Goal: Information Seeking & Learning: Compare options

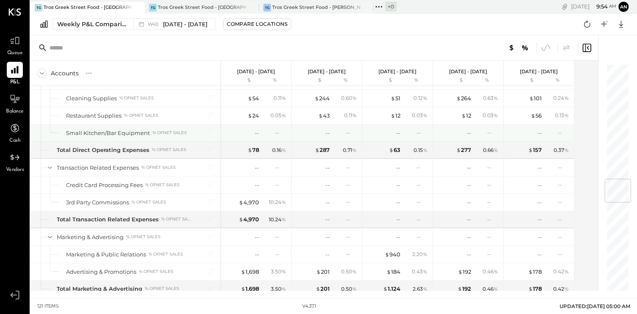
scroll to position [973, 0]
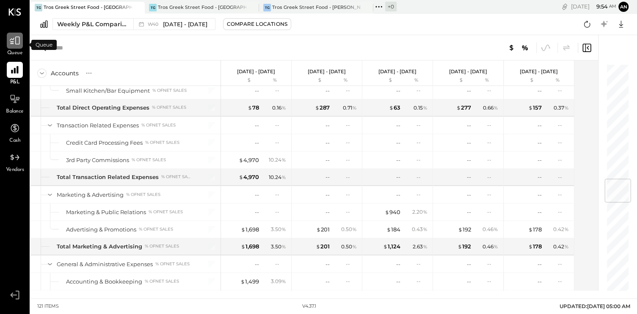
click at [18, 45] on icon at bounding box center [14, 40] width 11 height 11
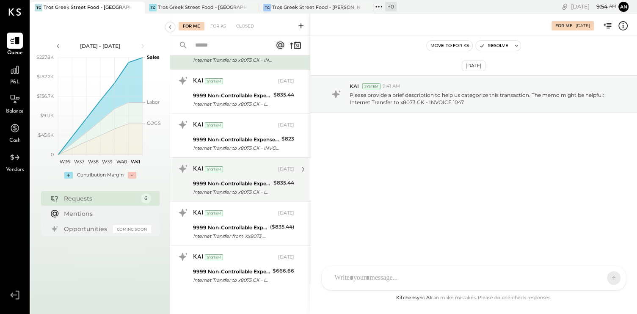
scroll to position [55, 0]
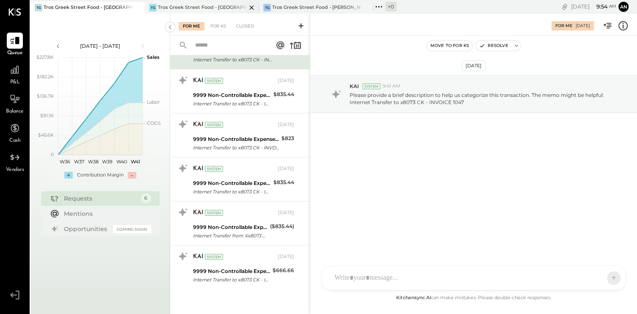
click at [184, 3] on div "TG Tros Greek Street Food - [GEOGRAPHIC_DATA]" at bounding box center [202, 8] width 114 height 12
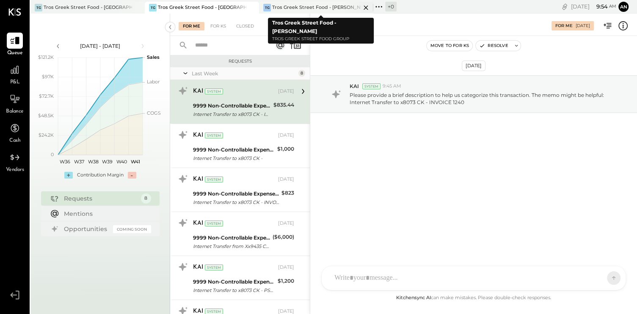
click at [300, 8] on div "Tros Greek Street Food - [PERSON_NAME]" at bounding box center [316, 7] width 88 height 7
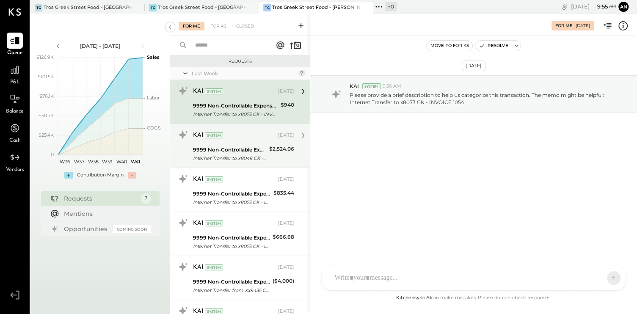
click at [269, 151] on div "$2,524.06" at bounding box center [281, 149] width 25 height 8
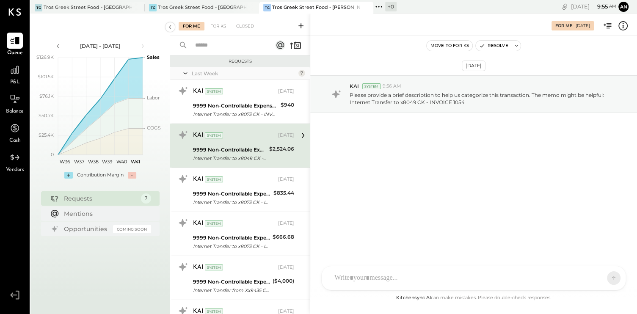
scroll to position [99, 0]
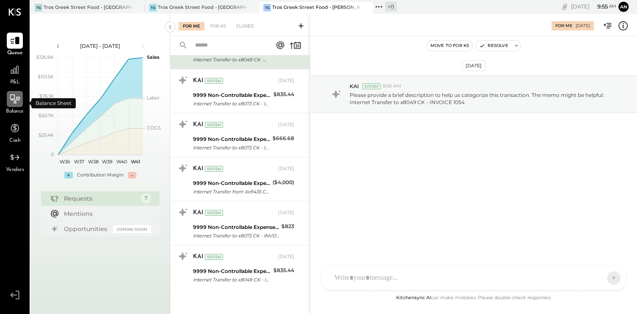
click at [12, 95] on icon at bounding box center [15, 98] width 10 height 9
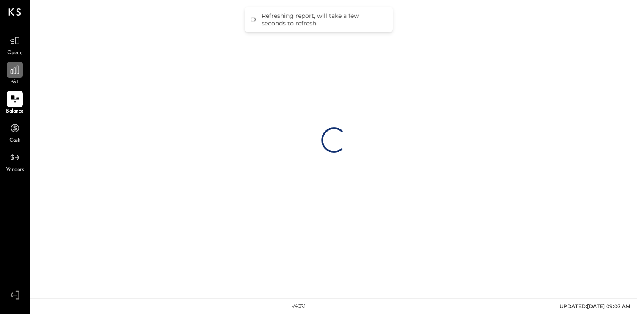
click at [12, 69] on icon at bounding box center [14, 69] width 11 height 11
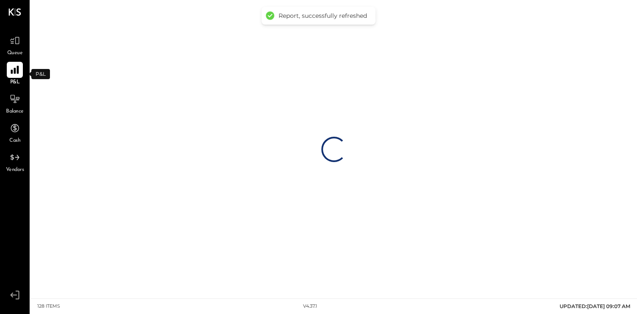
click at [12, 69] on icon at bounding box center [14, 69] width 11 height 11
click at [15, 40] on icon at bounding box center [14, 40] width 11 height 11
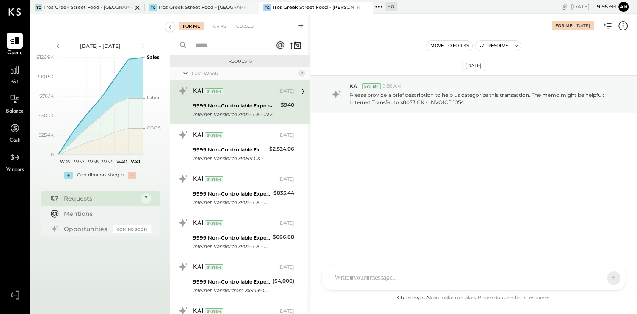
click at [69, 5] on div "Tros Greek Street Food - [GEOGRAPHIC_DATA]" at bounding box center [88, 7] width 88 height 7
click at [16, 37] on icon at bounding box center [15, 41] width 10 height 8
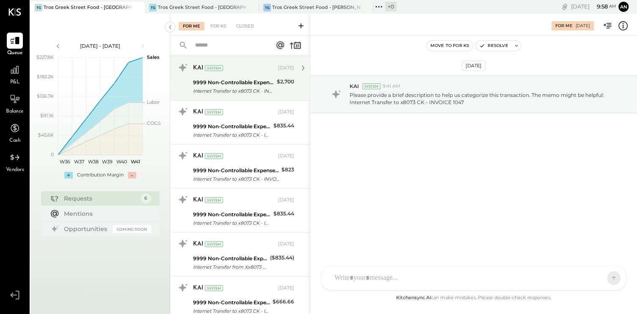
scroll to position [42, 0]
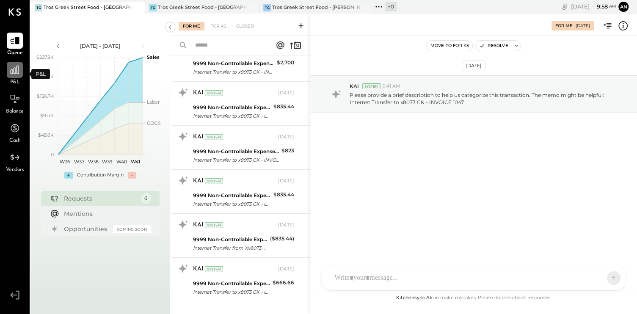
click at [20, 70] on div at bounding box center [15, 70] width 16 height 16
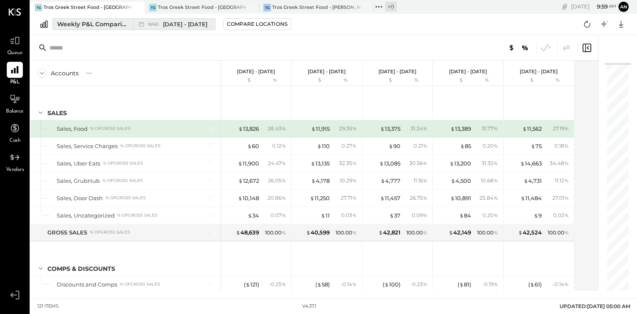
click at [191, 24] on span "[DATE] - [DATE]" at bounding box center [185, 24] width 44 height 8
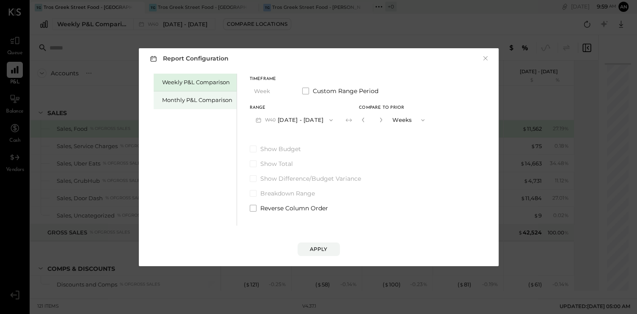
click at [203, 102] on div "Monthly P&L Comparison" at bounding box center [197, 100] width 70 height 8
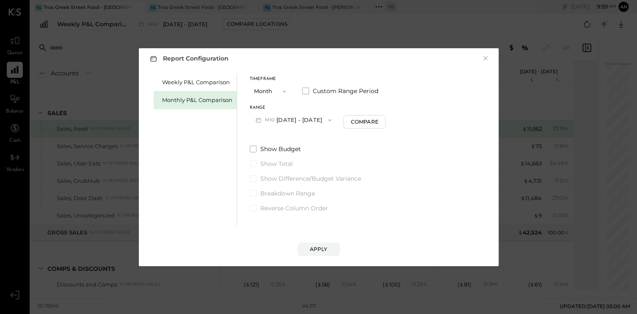
click at [326, 119] on icon "button" at bounding box center [329, 120] width 7 height 7
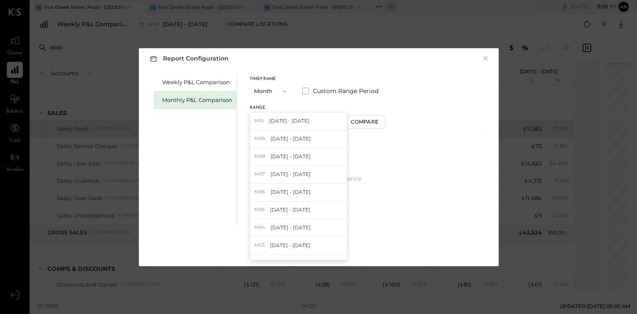
click at [325, 119] on div "M10 [DATE] - [DATE]" at bounding box center [298, 122] width 96 height 18
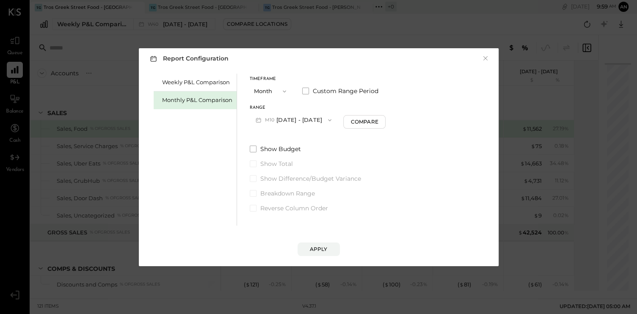
click at [264, 93] on button "Month" at bounding box center [271, 91] width 42 height 16
click at [264, 119] on span "YTD" at bounding box center [260, 120] width 8 height 5
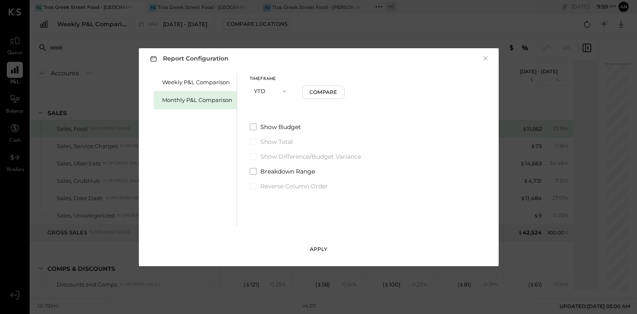
click at [315, 250] on div "Apply" at bounding box center [319, 248] width 18 height 7
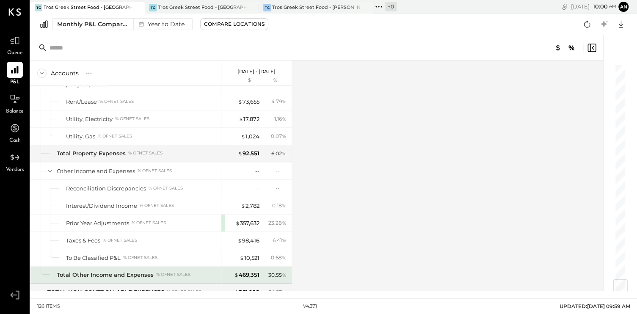
scroll to position [1819, 0]
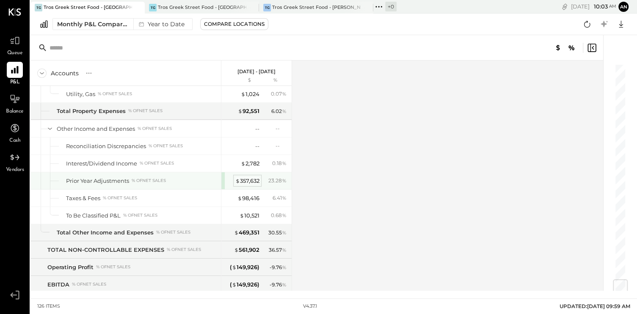
click at [253, 177] on div "$ 357,632" at bounding box center [247, 181] width 24 height 8
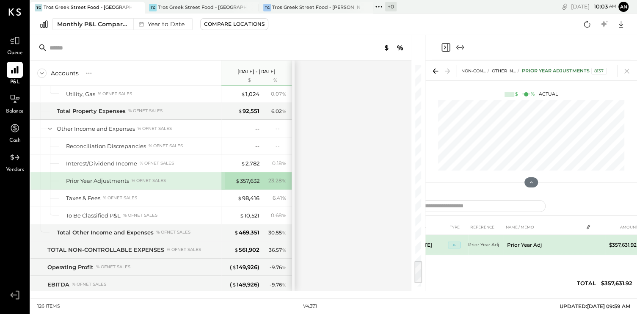
click at [512, 242] on td "Prior Year Adj" at bounding box center [542, 245] width 79 height 20
click at [457, 247] on span "JE" at bounding box center [454, 245] width 13 height 7
click at [456, 245] on span "JE" at bounding box center [454, 245] width 13 height 7
click at [455, 244] on span "JE" at bounding box center [454, 245] width 13 height 7
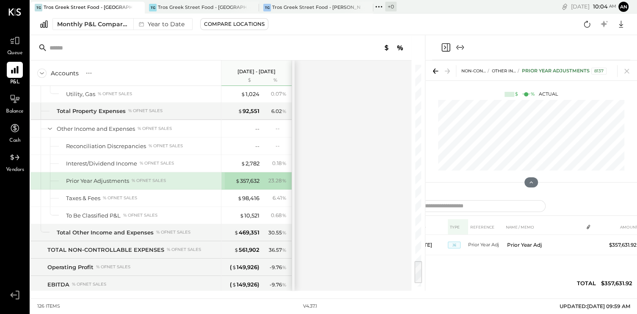
click at [454, 233] on th "TYPE" at bounding box center [458, 227] width 20 height 16
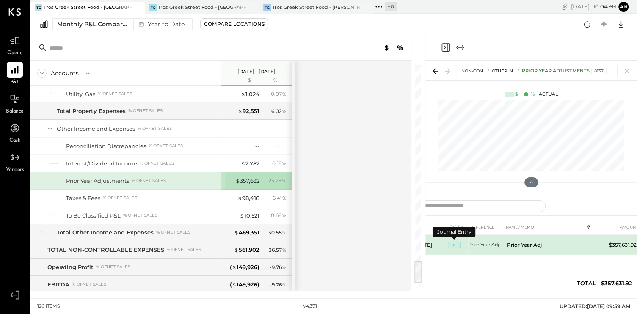
click at [453, 244] on span "JE" at bounding box center [454, 245] width 13 height 7
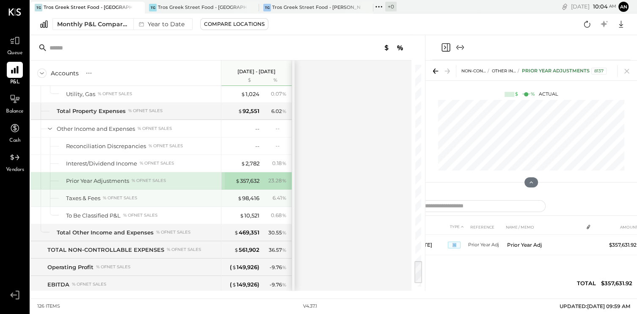
scroll to position [1777, 0]
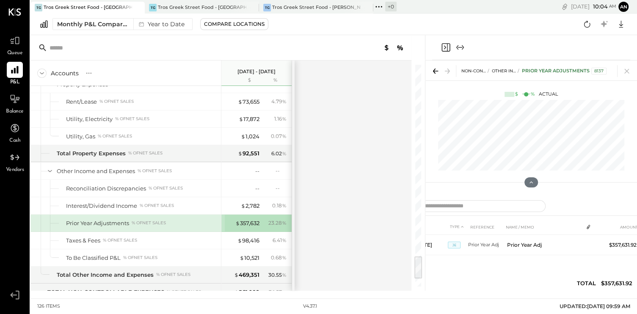
click at [181, 219] on div "Prior Year Adjustments % of NET SALES" at bounding box center [141, 223] width 151 height 8
click at [188, 219] on div "Prior Year Adjustments % of NET SALES" at bounding box center [141, 223] width 151 height 8
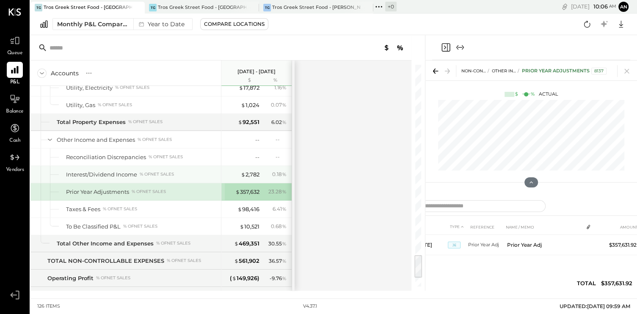
scroll to position [1766, 0]
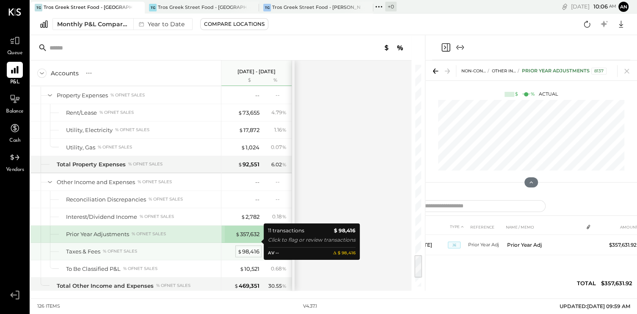
click at [249, 247] on div "$ 98,416" at bounding box center [248, 251] width 22 height 8
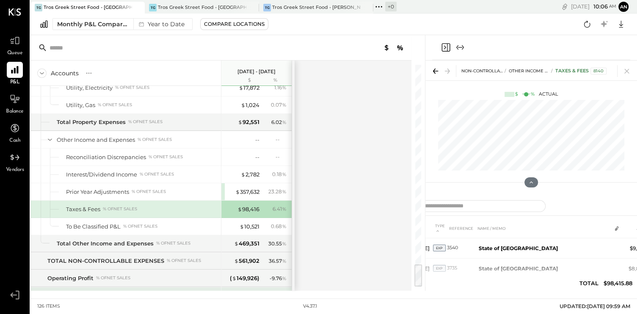
scroll to position [1850, 0]
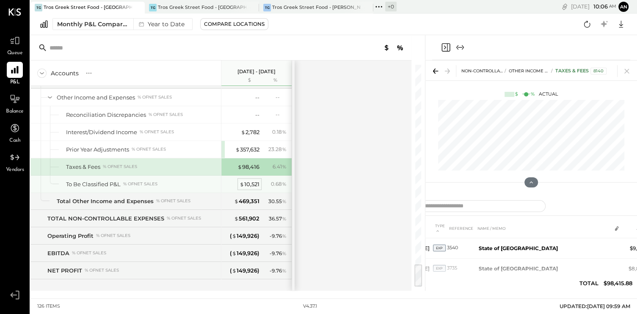
click at [247, 180] on div "$ 10,521" at bounding box center [249, 184] width 20 height 8
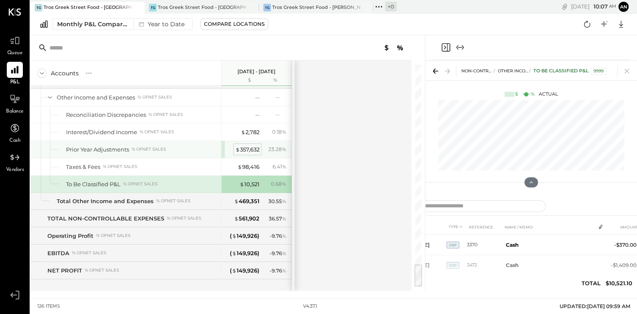
click at [248, 146] on div "$ 357,632" at bounding box center [247, 150] width 24 height 8
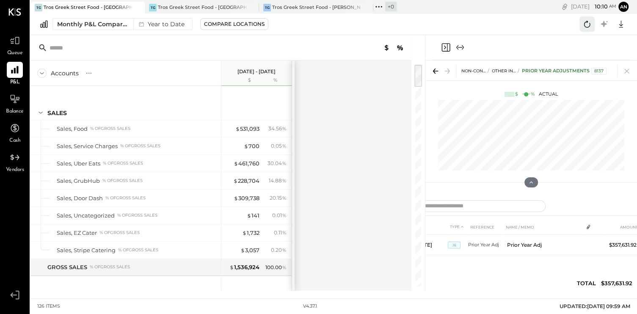
click at [584, 22] on icon at bounding box center [587, 24] width 6 height 7
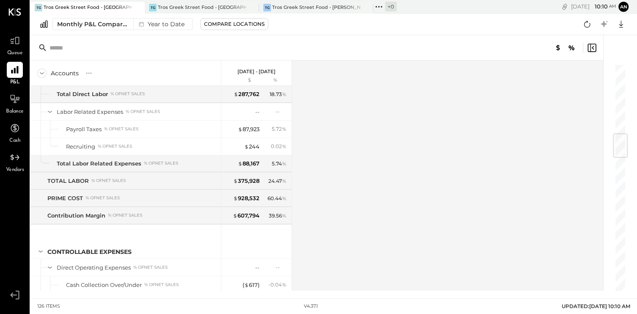
scroll to position [550, 0]
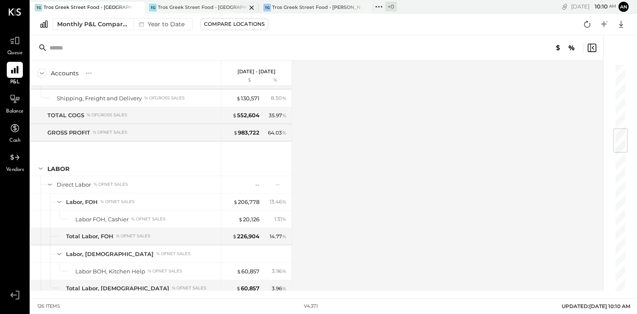
click at [215, 8] on div "Tros Greek Street Food - [GEOGRAPHIC_DATA]" at bounding box center [202, 7] width 88 height 7
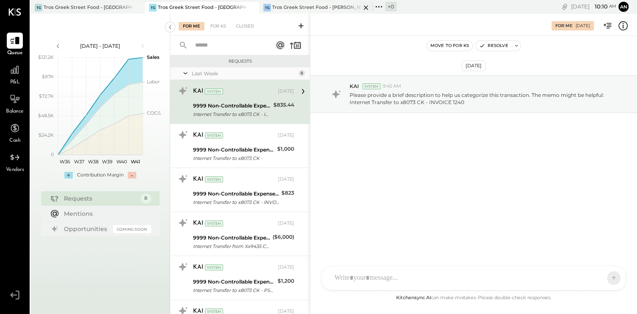
click at [310, 4] on div "Tros Greek Street Food - [PERSON_NAME]" at bounding box center [316, 7] width 88 height 7
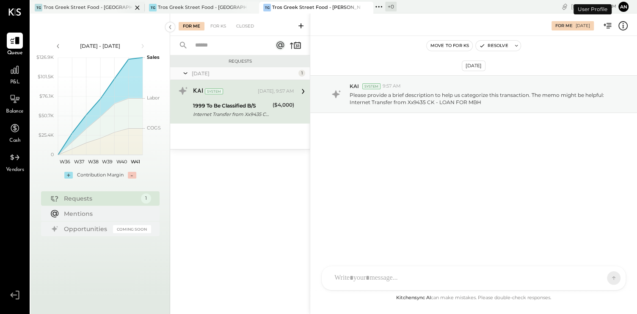
click at [93, 5] on div "Tros Greek Street Food - [GEOGRAPHIC_DATA]" at bounding box center [88, 7] width 88 height 7
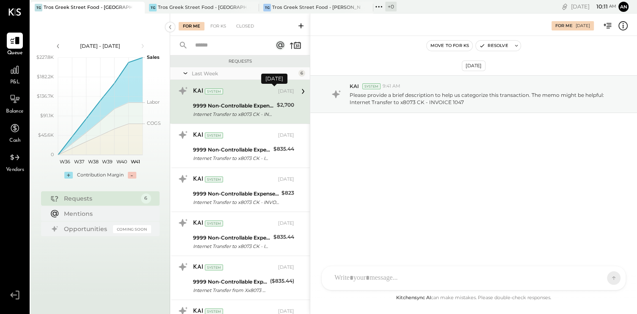
click at [288, 94] on div "[DATE]" at bounding box center [286, 91] width 16 height 7
click at [302, 92] on icon at bounding box center [302, 91] width 11 height 11
click at [623, 28] on icon at bounding box center [622, 25] width 11 height 11
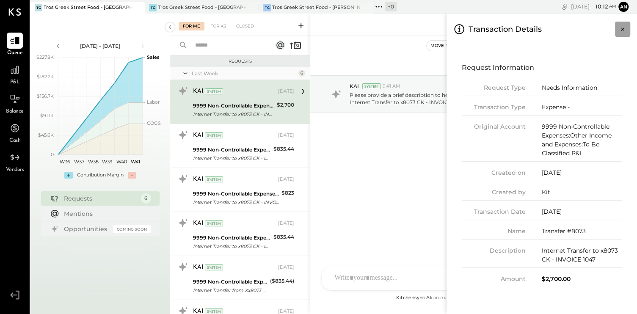
click at [621, 27] on icon "Close panel" at bounding box center [622, 29] width 8 height 8
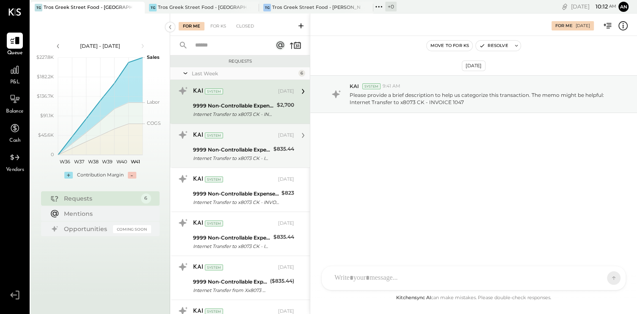
click at [226, 133] on div "KAI System" at bounding box center [234, 135] width 83 height 8
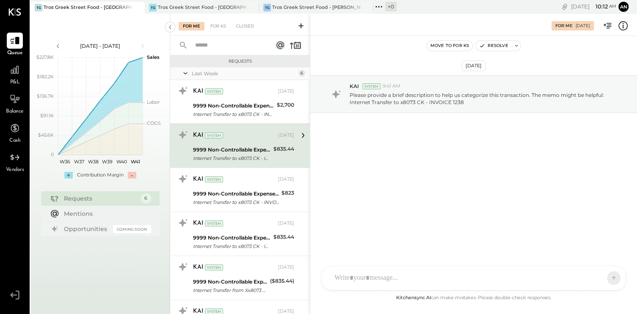
click at [621, 24] on icon at bounding box center [622, 25] width 11 height 11
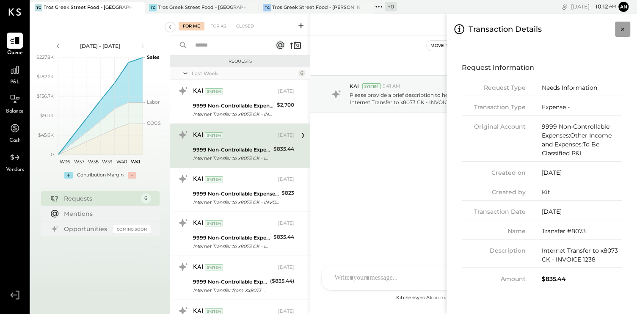
click at [623, 28] on icon "Close panel" at bounding box center [622, 28] width 3 height 3
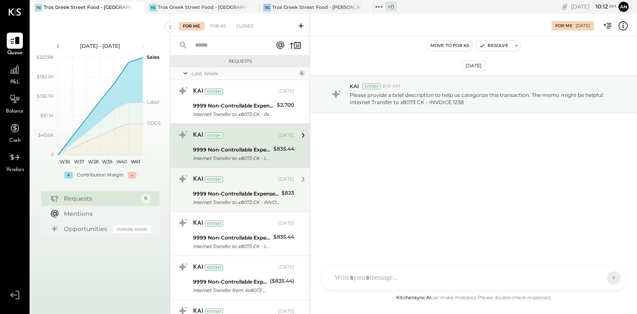
click at [257, 181] on div "KAI System" at bounding box center [234, 179] width 83 height 8
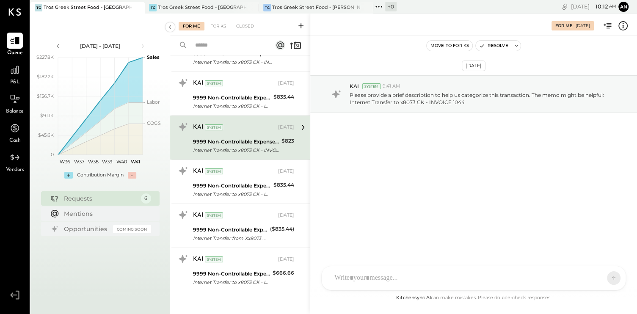
scroll to position [55, 0]
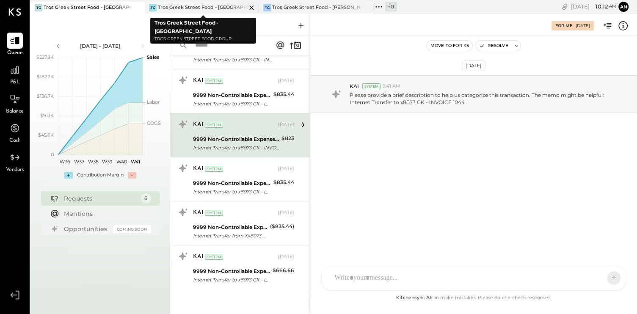
click at [218, 7] on div "Tros Greek Street Food - [GEOGRAPHIC_DATA]" at bounding box center [202, 7] width 88 height 7
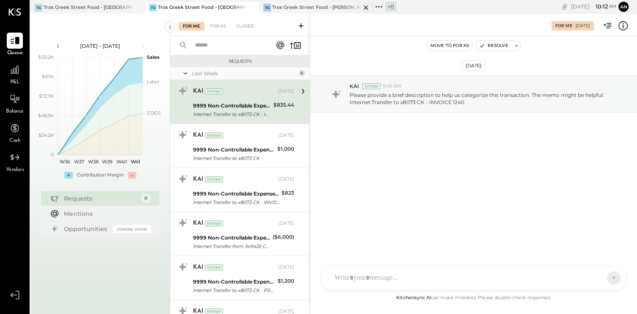
click at [300, 5] on div "Tros Greek Street Food - [PERSON_NAME]" at bounding box center [316, 7] width 88 height 7
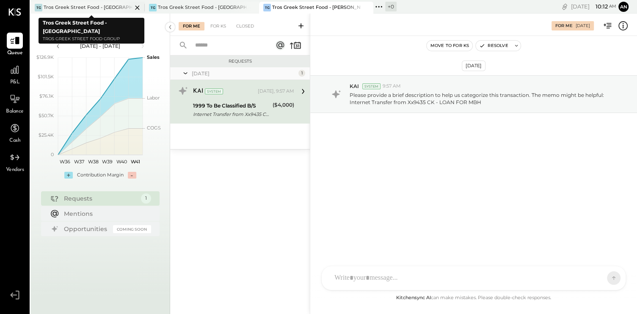
click at [91, 6] on div "Tros Greek Street Food - [GEOGRAPHIC_DATA]" at bounding box center [88, 7] width 88 height 7
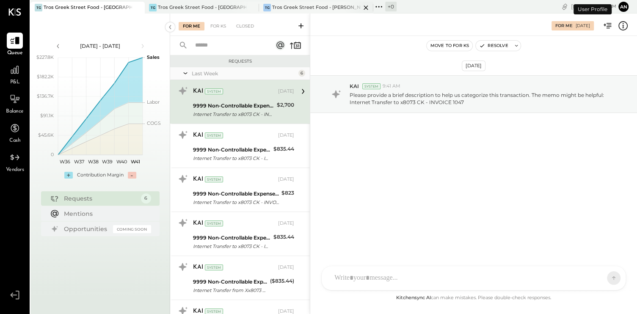
click at [316, 2] on div "TG Tros Greek Street Food - [PERSON_NAME]" at bounding box center [316, 8] width 114 height 12
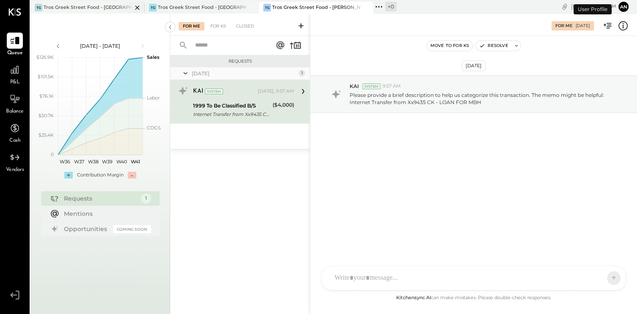
click at [103, 8] on div "Tros Greek Street Food - [GEOGRAPHIC_DATA]" at bounding box center [88, 7] width 88 height 7
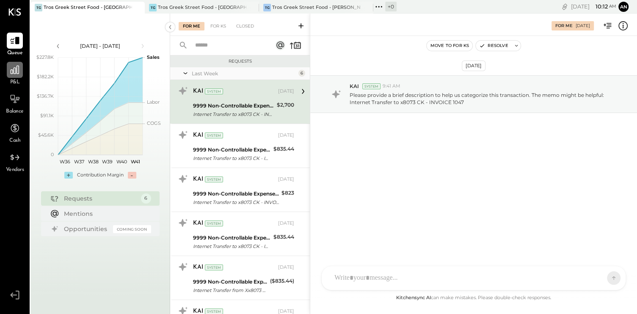
click at [12, 72] on icon at bounding box center [14, 69] width 11 height 11
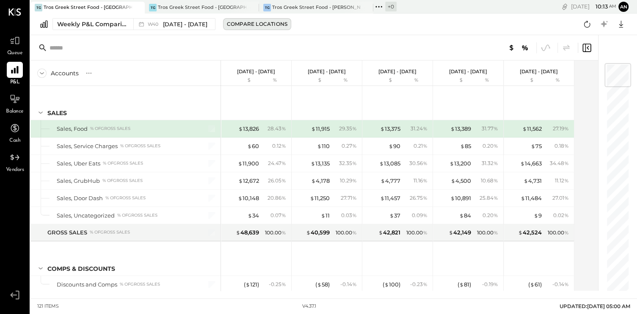
click at [283, 23] on div "Compare Locations" at bounding box center [257, 23] width 60 height 7
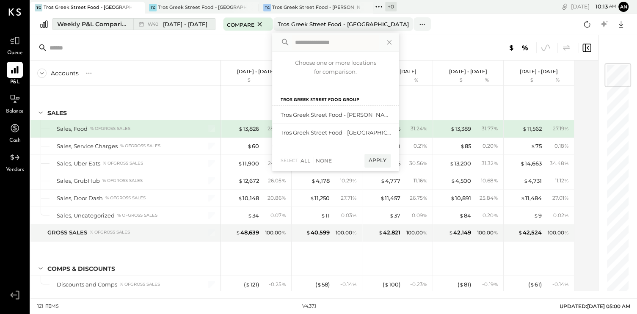
click at [157, 23] on span "W40" at bounding box center [154, 24] width 13 height 5
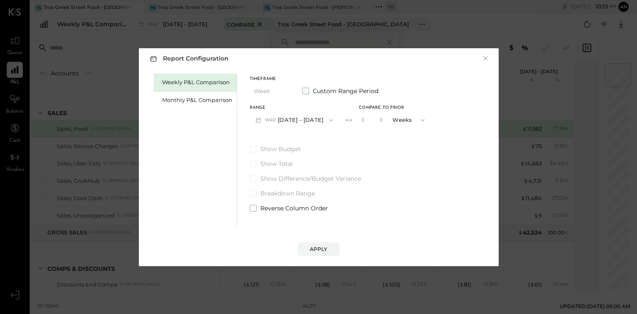
click at [307, 92] on span at bounding box center [305, 91] width 7 height 7
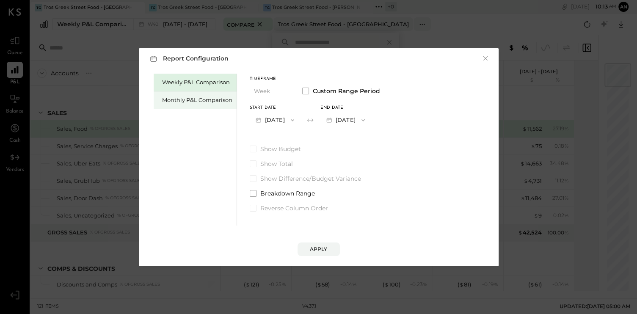
click at [211, 99] on div "Monthly P&L Comparison" at bounding box center [197, 100] width 70 height 8
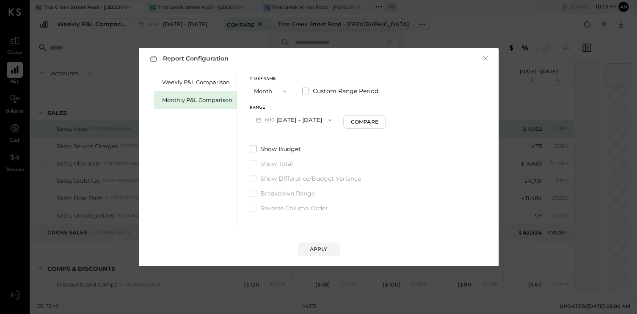
click at [328, 119] on icon "button" at bounding box center [329, 120] width 3 height 2
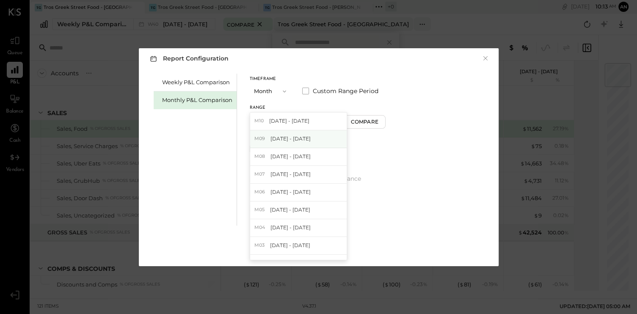
click at [302, 143] on div "M09 [DATE] - [DATE]" at bounding box center [298, 139] width 96 height 18
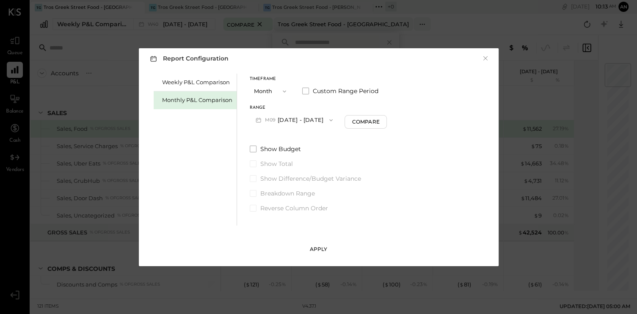
click at [315, 250] on div "Apply" at bounding box center [319, 248] width 18 height 7
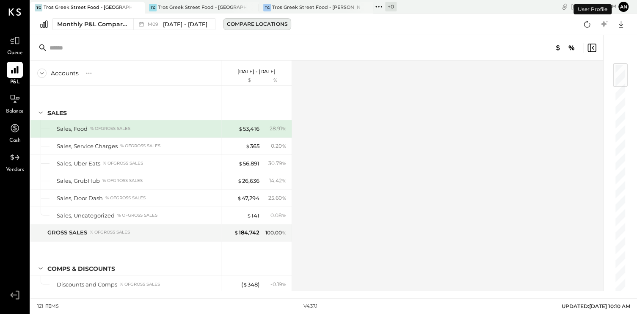
click at [259, 22] on div "Compare Locations" at bounding box center [257, 23] width 60 height 7
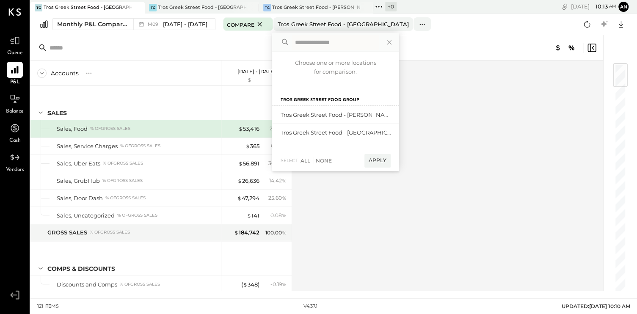
click at [289, 161] on span "select" at bounding box center [288, 160] width 17 height 7
click at [304, 157] on div "All" at bounding box center [305, 160] width 10 height 7
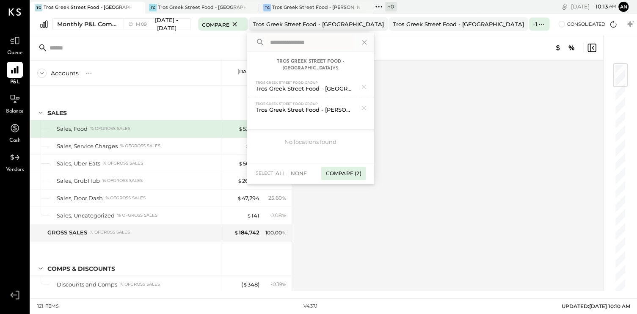
click at [365, 167] on div "Compare (2)" at bounding box center [343, 174] width 44 height 14
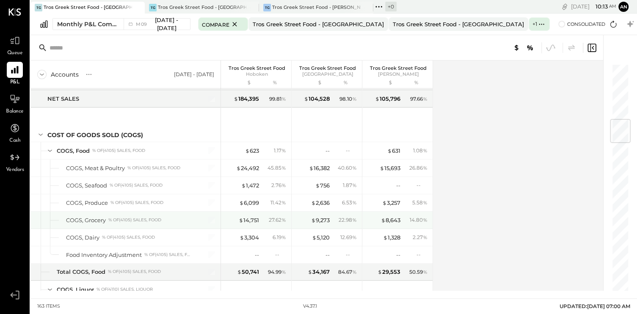
scroll to position [508, 0]
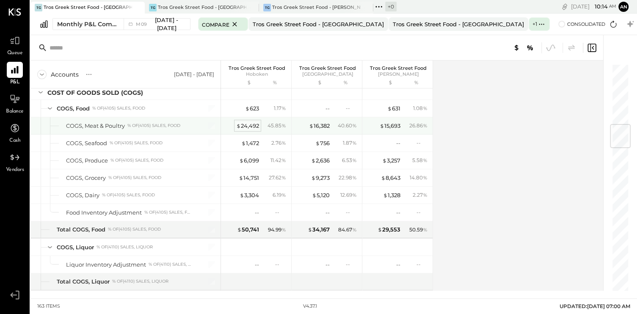
click at [246, 122] on div "$ 24,492" at bounding box center [247, 126] width 23 height 8
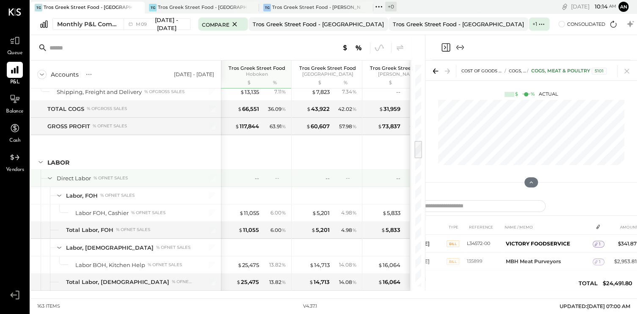
scroll to position [931, 0]
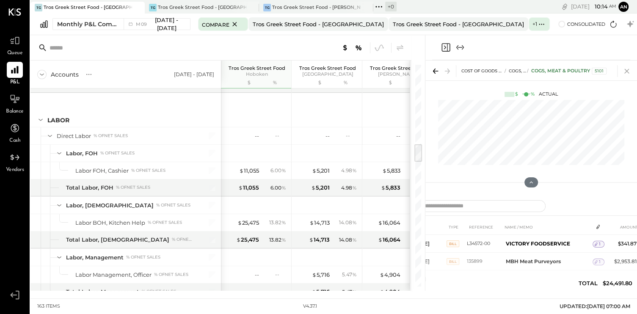
click at [624, 67] on icon at bounding box center [627, 71] width 12 height 12
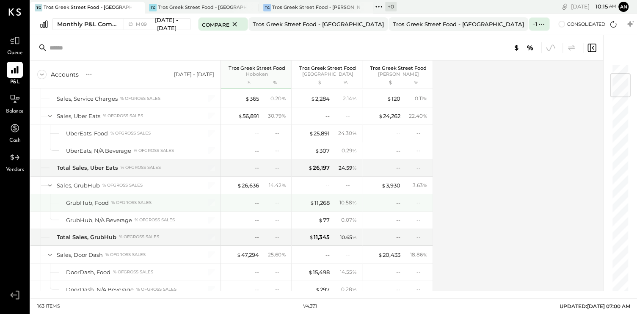
scroll to position [127, 0]
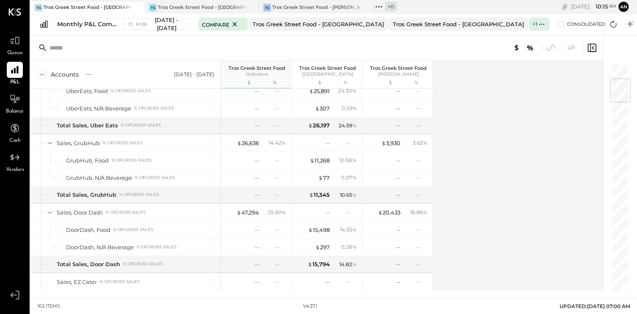
click at [480, 151] on div "Accounts S % GL [DATE] - [DATE] Tros Greek Street Food Hoboken $ % Tros [GEOGRA…" at bounding box center [317, 175] width 574 height 230
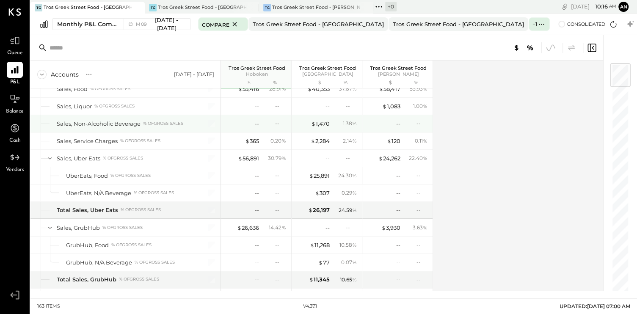
scroll to position [0, 0]
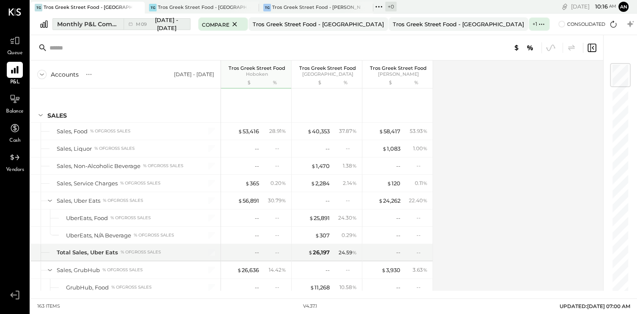
click at [173, 20] on span "[DATE] - [DATE]" at bounding box center [166, 24] width 31 height 16
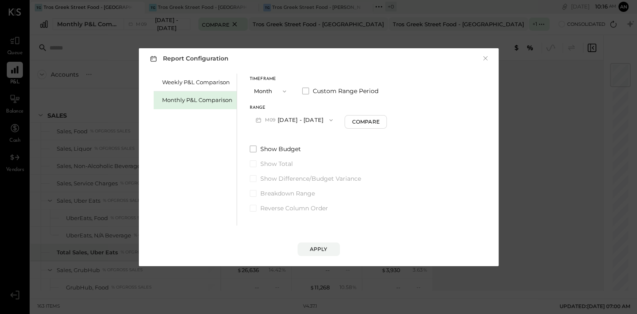
click at [287, 119] on button "M09 [DATE] - [DATE]" at bounding box center [294, 120] width 89 height 16
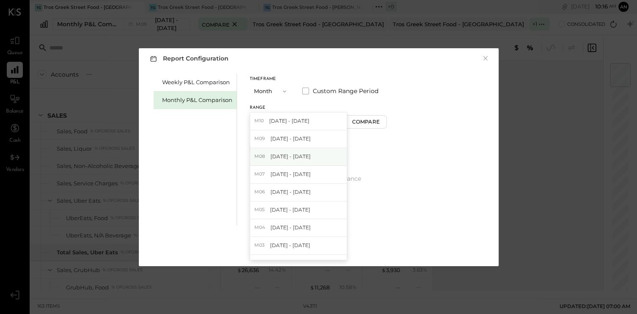
click at [277, 154] on span "[DATE] - [DATE]" at bounding box center [290, 156] width 40 height 7
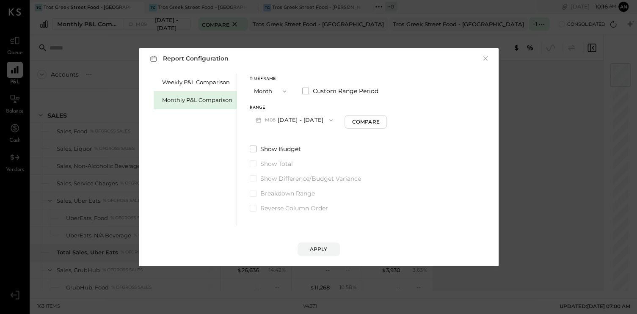
click at [323, 248] on div "Apply" at bounding box center [319, 248] width 18 height 7
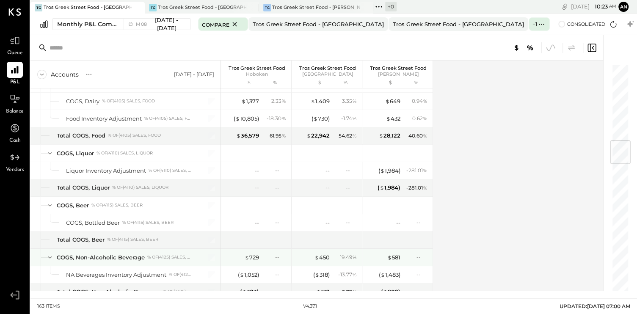
scroll to position [644, 0]
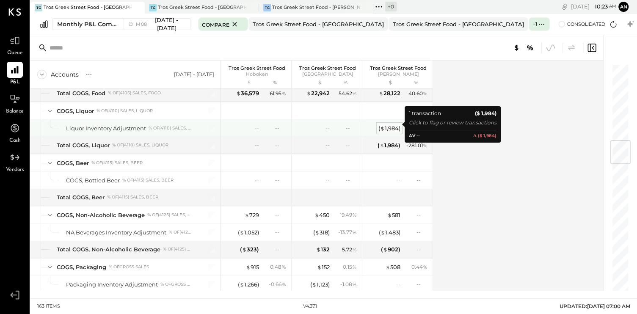
click at [390, 124] on div "( $ 1,984 )" at bounding box center [389, 128] width 22 height 8
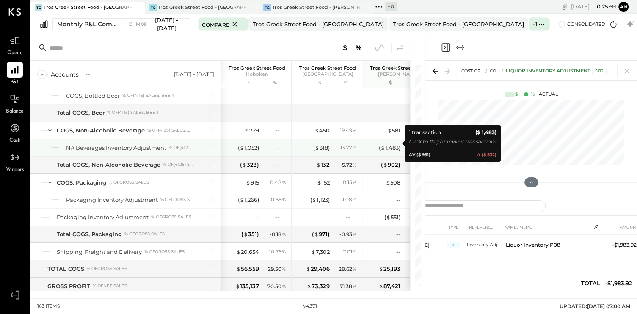
scroll to position [813, 0]
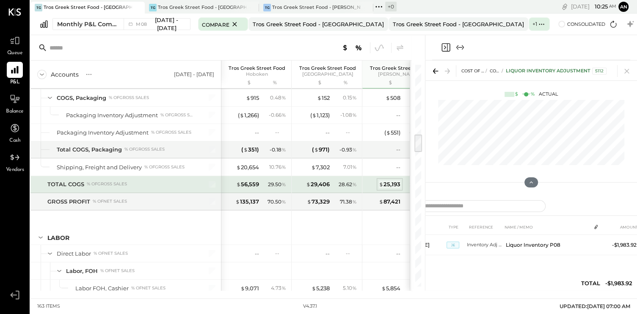
click at [385, 180] on div "$ 25,193" at bounding box center [390, 184] width 22 height 8
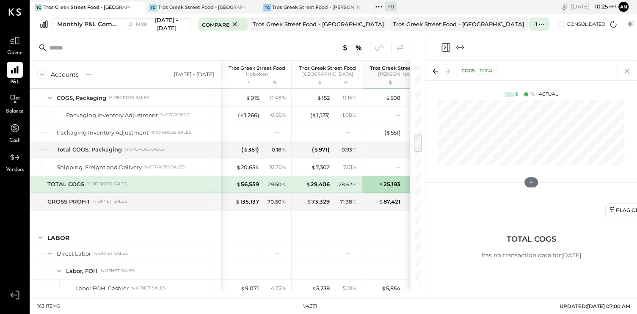
click at [625, 71] on icon at bounding box center [627, 71] width 12 height 12
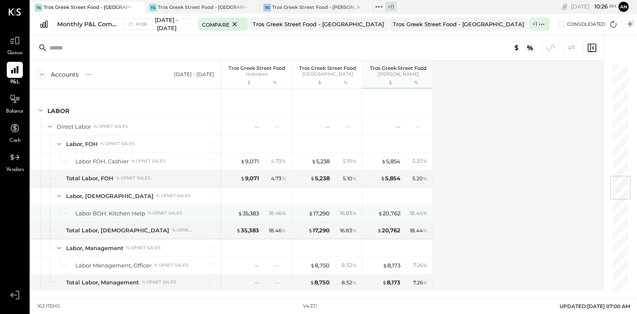
scroll to position [982, 0]
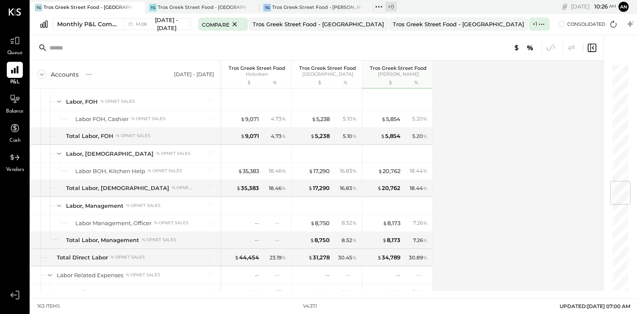
click at [491, 220] on div "Accounts S % GL [DATE] - [DATE] Tros Greek Street Food Hoboken $ % Tros [GEOGRA…" at bounding box center [317, 175] width 574 height 230
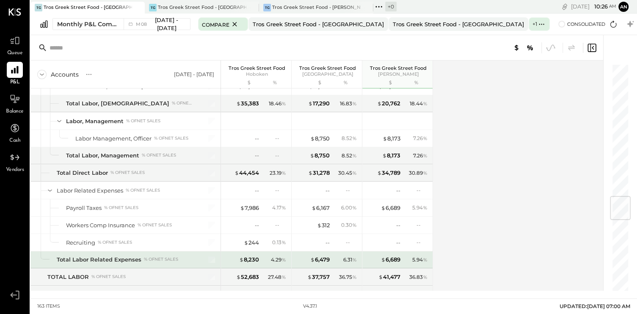
scroll to position [1109, 0]
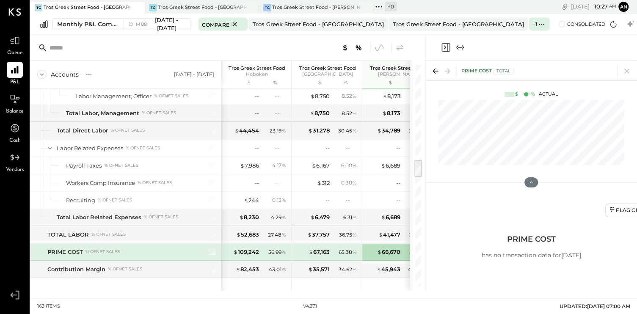
scroll to position [1194, 0]
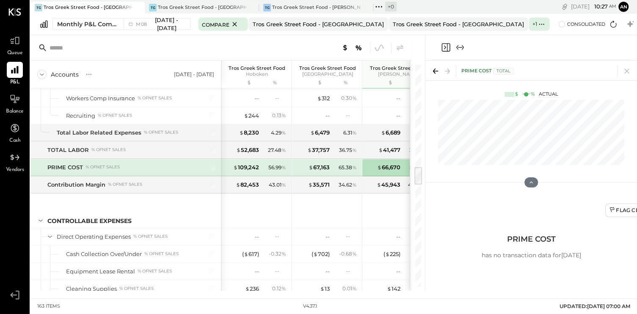
click at [627, 69] on icon at bounding box center [627, 71] width 12 height 12
click at [532, 182] on icon at bounding box center [531, 182] width 4 height 2
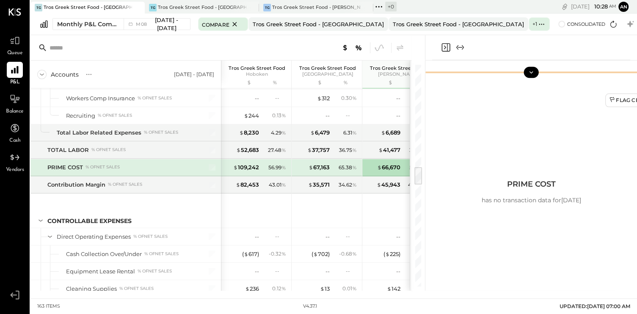
click at [535, 72] on button at bounding box center [530, 72] width 15 height 11
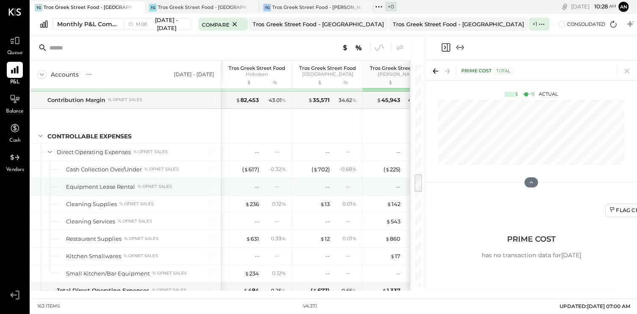
scroll to position [1321, 0]
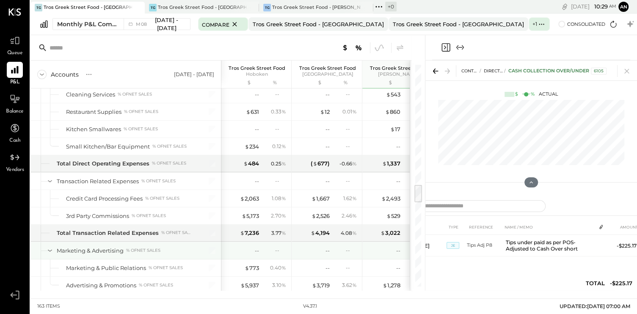
scroll to position [1448, 0]
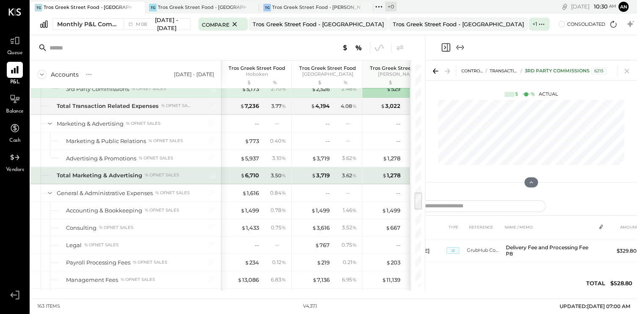
scroll to position [1490, 0]
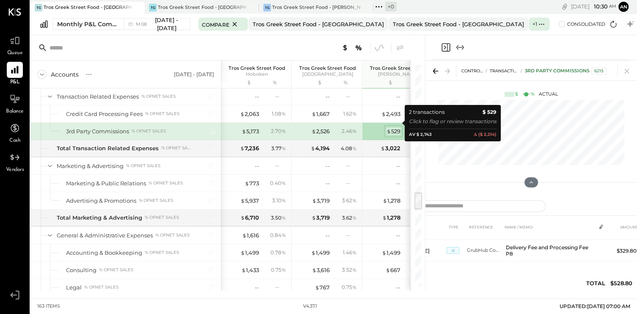
click at [387, 128] on span "$" at bounding box center [388, 131] width 5 height 7
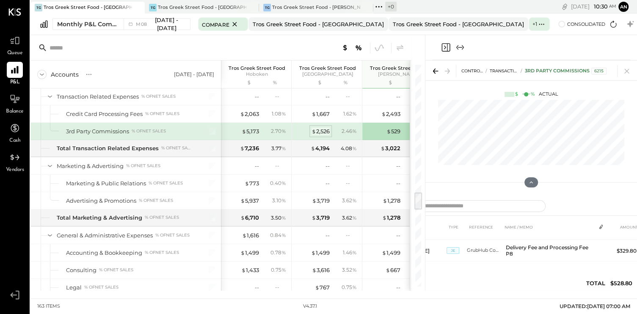
click at [319, 127] on div "$ 2,526" at bounding box center [320, 131] width 18 height 8
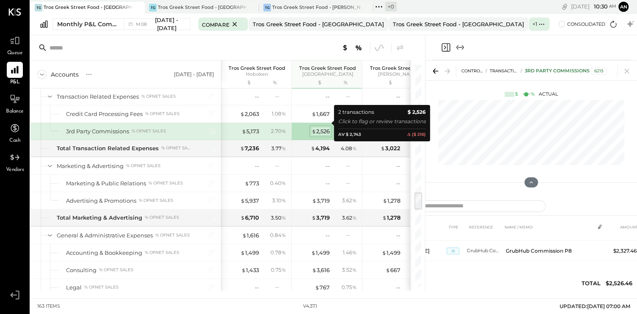
scroll to position [14, 0]
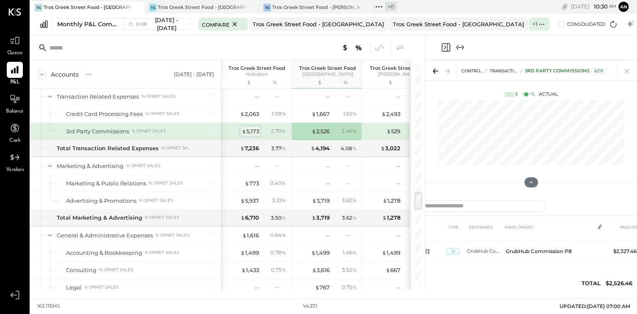
click at [250, 127] on div "$ 5,173" at bounding box center [250, 131] width 17 height 8
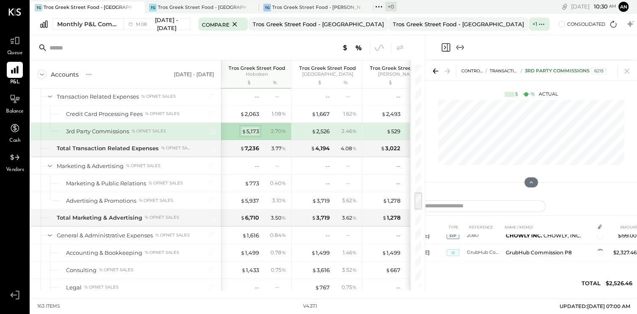
scroll to position [12, 0]
click at [390, 128] on span "$" at bounding box center [388, 131] width 5 height 7
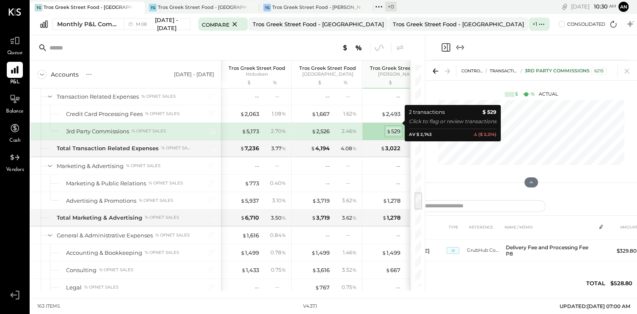
scroll to position [1448, 0]
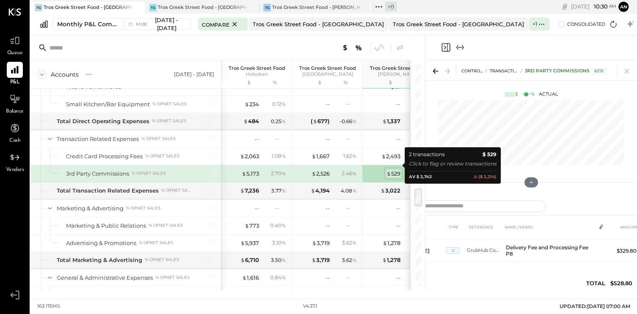
click at [387, 170] on span "$" at bounding box center [388, 173] width 5 height 7
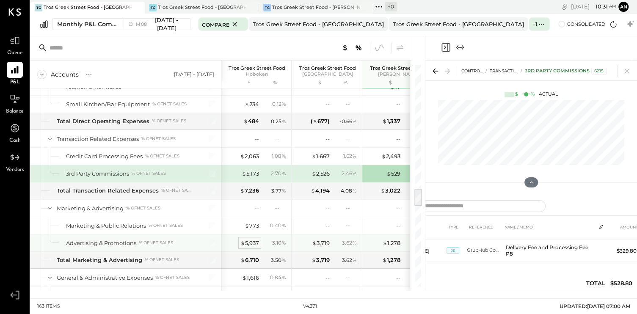
click at [248, 239] on div "$ 5,937" at bounding box center [249, 243] width 19 height 8
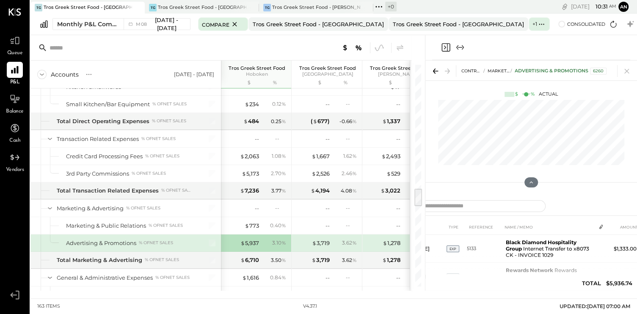
scroll to position [42, 0]
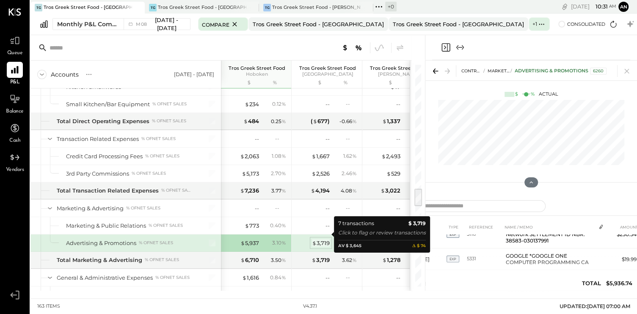
click at [319, 239] on div "$ 3,719" at bounding box center [321, 243] width 18 height 8
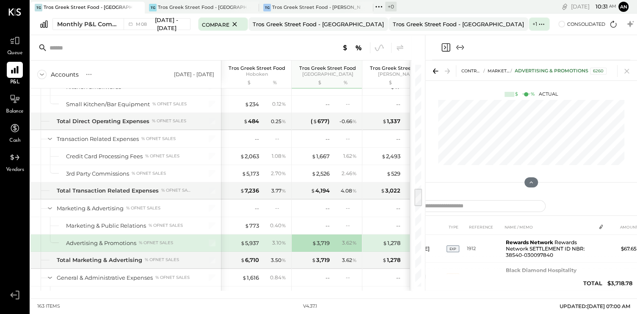
scroll to position [42, 0]
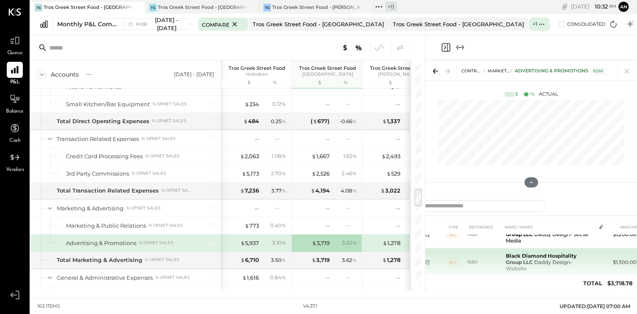
click at [555, 264] on td "Black Diamond Hospitality Group LLC Daddy Design- Website" at bounding box center [548, 262] width 93 height 28
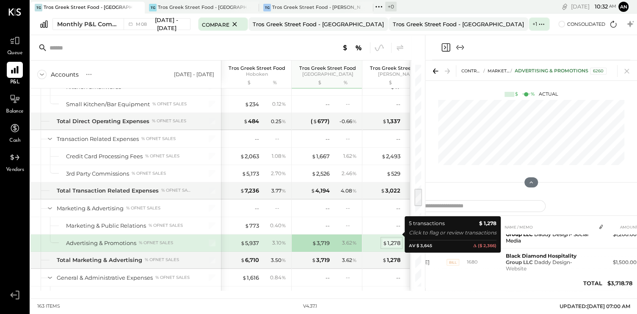
click at [386, 239] on span "$" at bounding box center [384, 242] width 5 height 7
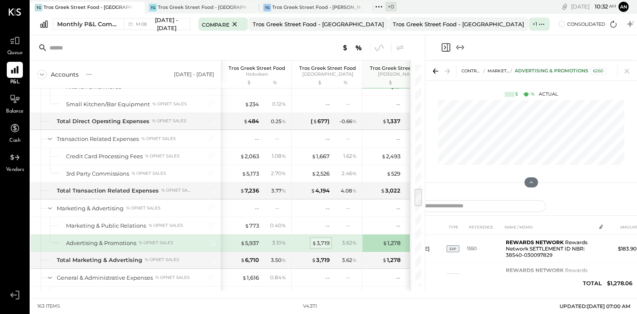
click at [321, 239] on div "$ 3,719" at bounding box center [321, 243] width 18 height 8
click at [390, 239] on div "$ 1,278" at bounding box center [391, 243] width 18 height 8
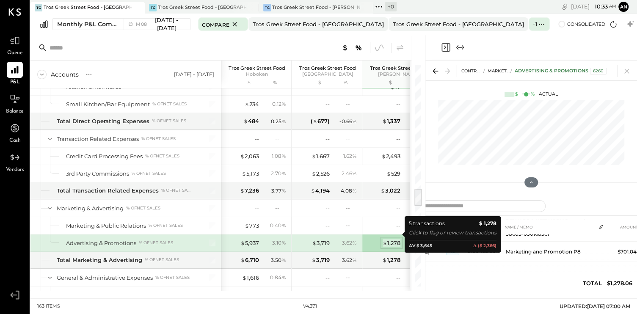
click at [390, 239] on div "$ 1,278" at bounding box center [391, 243] width 18 height 8
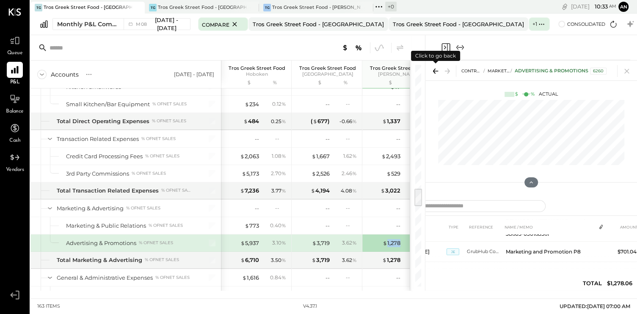
click at [435, 71] on icon at bounding box center [435, 71] width 5 height 1
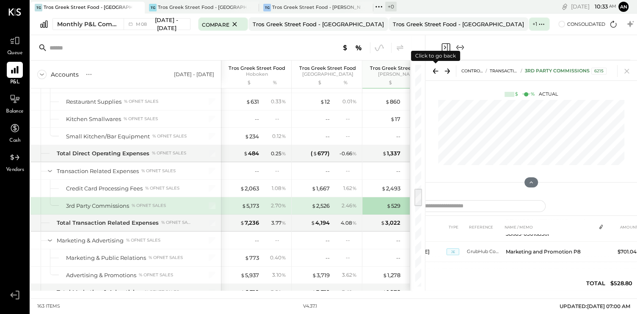
scroll to position [15, 0]
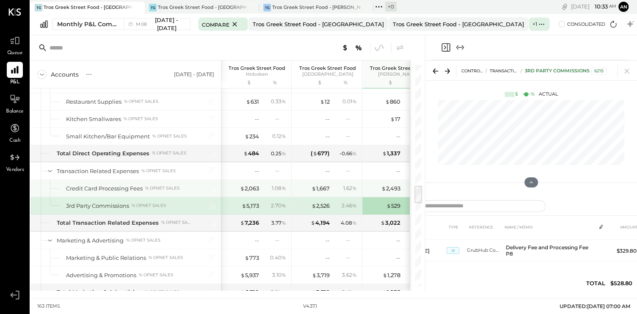
scroll to position [1373, 0]
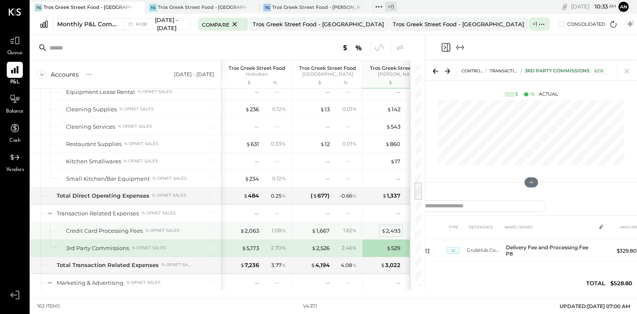
click at [394, 227] on div "$ 2,493" at bounding box center [390, 231] width 19 height 8
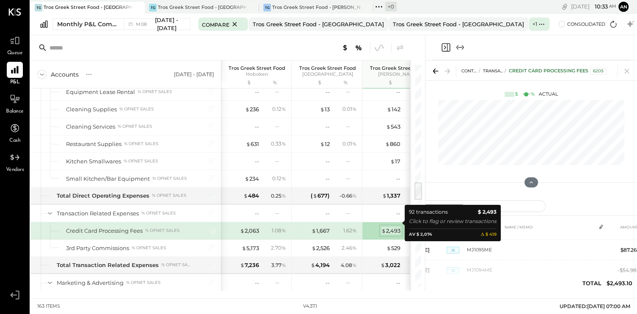
scroll to position [105, 0]
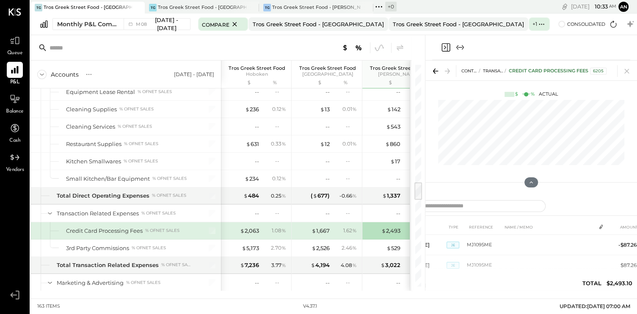
scroll to position [1458, 0]
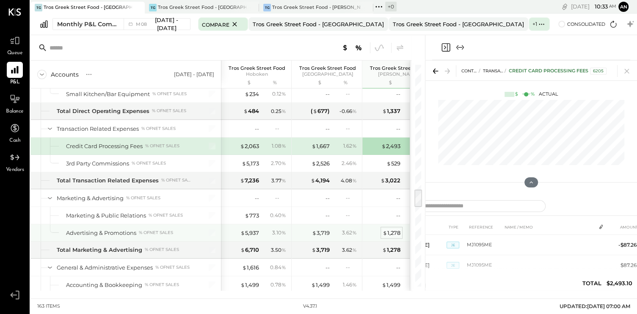
click at [399, 229] on div "$ 1,278" at bounding box center [391, 233] width 18 height 8
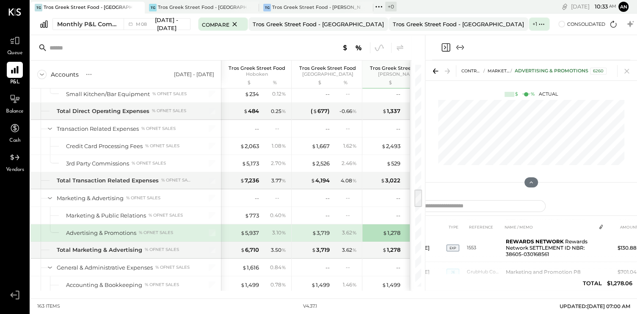
scroll to position [105, 0]
click at [316, 229] on div "$ 3,719" at bounding box center [321, 233] width 18 height 8
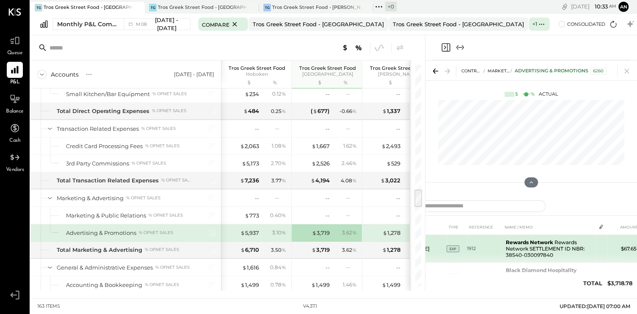
scroll to position [42, 0]
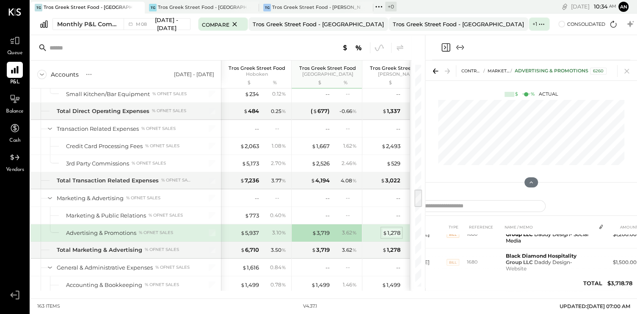
click at [389, 229] on div "$ 1,278" at bounding box center [391, 233] width 18 height 8
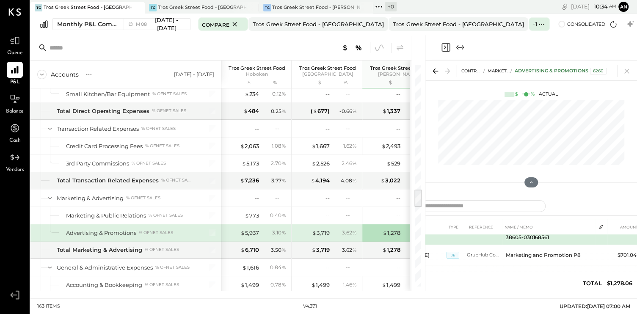
scroll to position [105, 0]
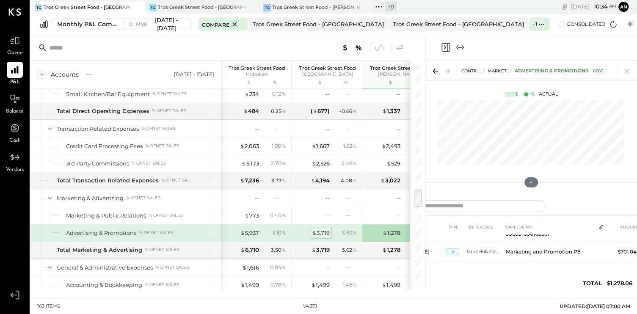
click at [323, 229] on div "$ 3,719" at bounding box center [321, 233] width 18 height 8
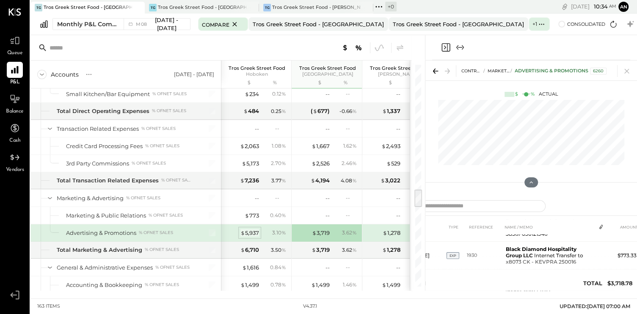
click at [239, 229] on div "$ 5,937" at bounding box center [242, 233] width 34 height 8
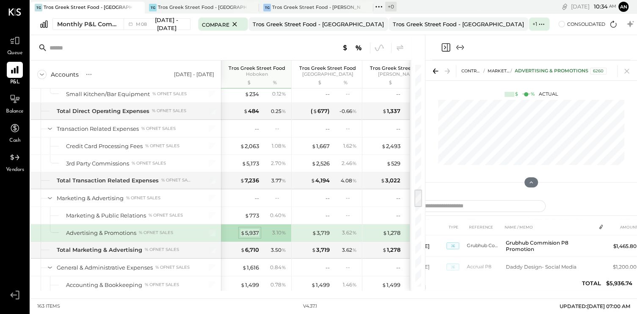
scroll to position [99, 0]
click at [401, 224] on div "$ 1,278 1.13 %" at bounding box center [397, 232] width 63 height 17
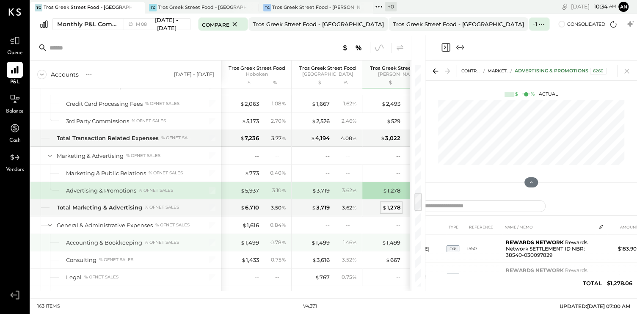
scroll to position [1542, 0]
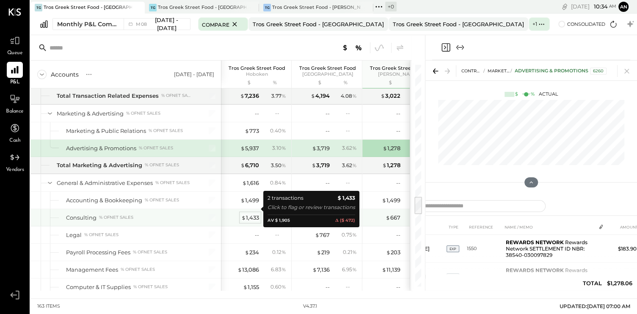
click at [247, 214] on div "$ 1,433" at bounding box center [250, 218] width 18 height 8
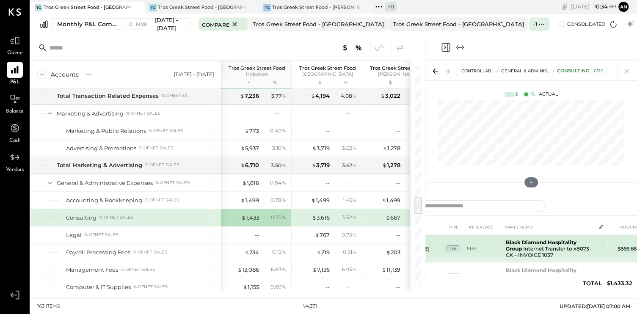
scroll to position [29, 0]
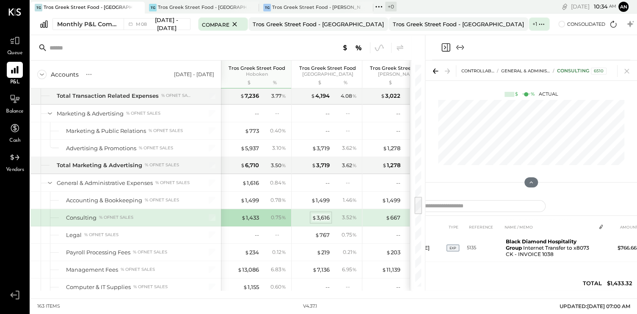
click at [326, 214] on div "$ 3,616" at bounding box center [321, 218] width 18 height 8
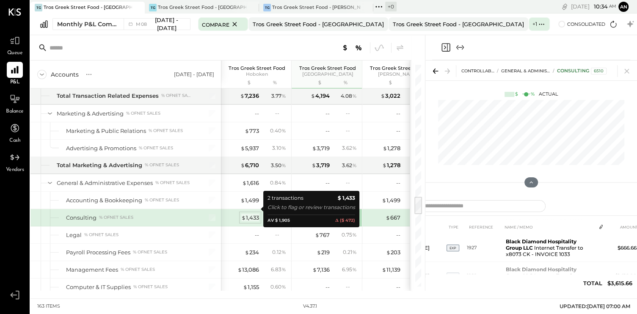
click at [258, 214] on div "$ 1,433" at bounding box center [250, 218] width 18 height 8
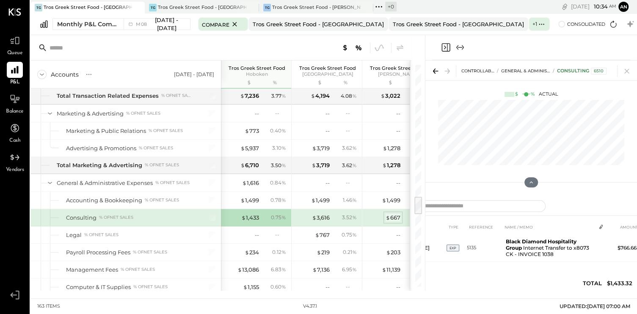
click at [394, 214] on div "$ 667" at bounding box center [392, 218] width 15 height 8
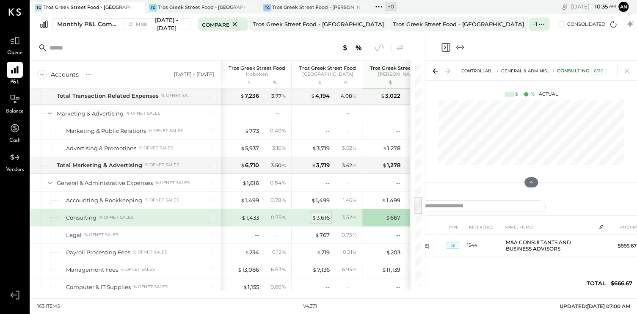
click at [321, 214] on div "$ 3,616" at bounding box center [321, 218] width 18 height 8
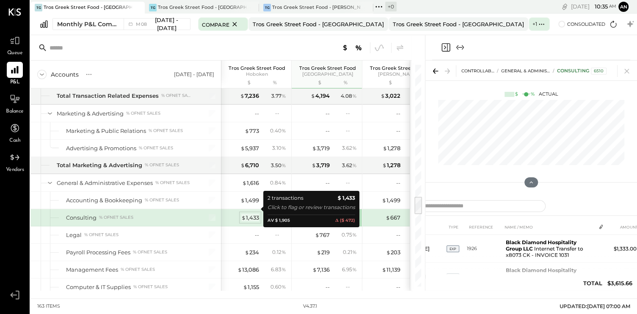
click at [256, 214] on div "$ 1,433" at bounding box center [250, 218] width 18 height 8
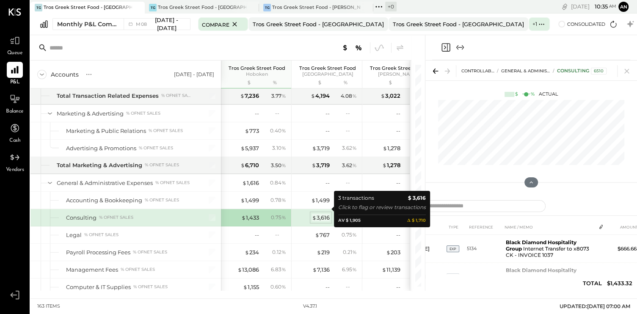
click at [318, 214] on div "$ 3,616" at bounding box center [321, 218] width 18 height 8
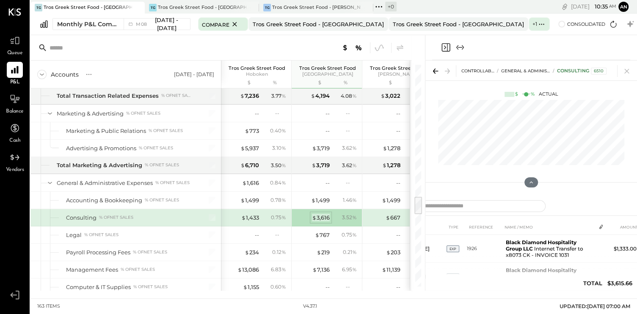
click at [328, 214] on div "$ 3,616" at bounding box center [321, 218] width 18 height 8
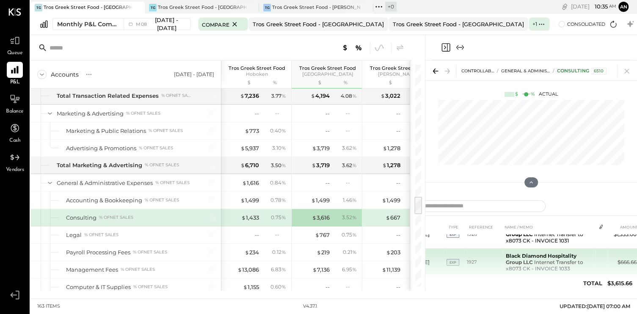
scroll to position [57, 0]
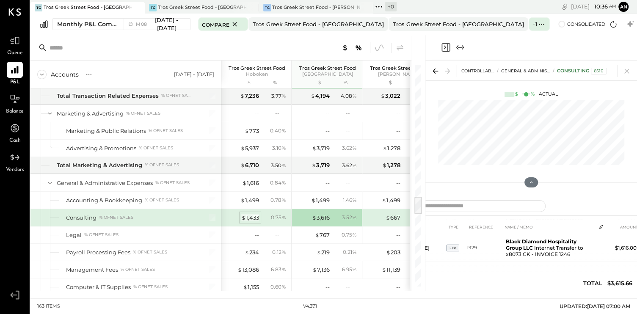
click at [256, 214] on div "$ 1,433" at bounding box center [250, 218] width 18 height 8
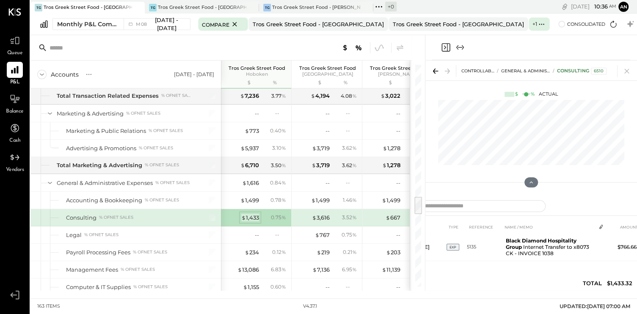
scroll to position [29, 0]
click at [323, 214] on div "$ 3,616" at bounding box center [321, 218] width 18 height 8
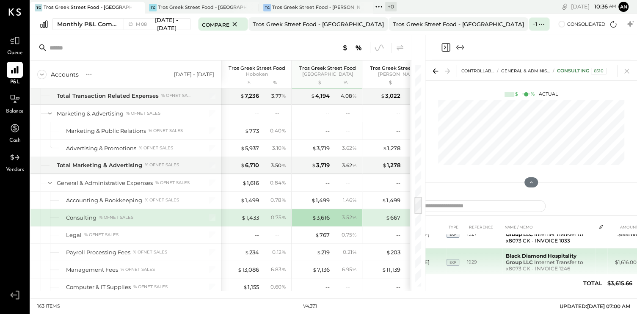
scroll to position [57, 0]
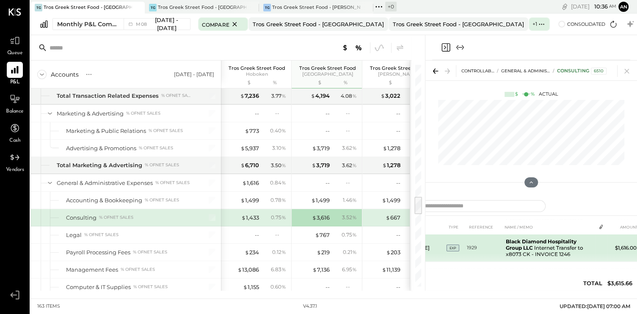
click at [542, 250] on td "Black Diamond Hospitality Group LLC Internet Transfer to x8073 CK - INVOICE 1246" at bounding box center [548, 248] width 93 height 28
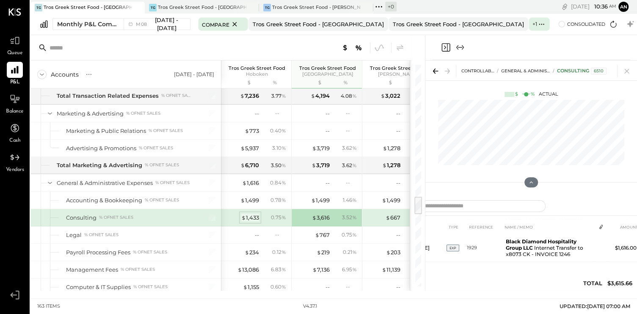
click at [247, 214] on div "$ 1,433" at bounding box center [250, 218] width 18 height 8
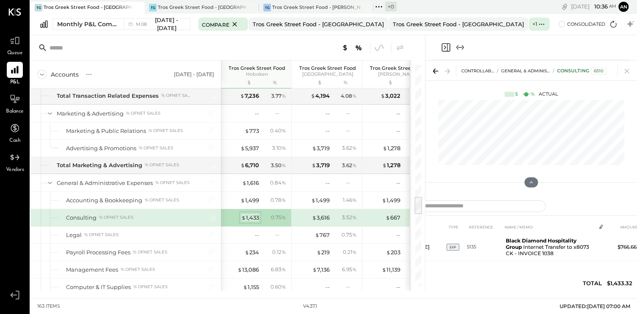
scroll to position [29, 0]
click at [323, 214] on div "$ 3,616" at bounding box center [321, 218] width 18 height 8
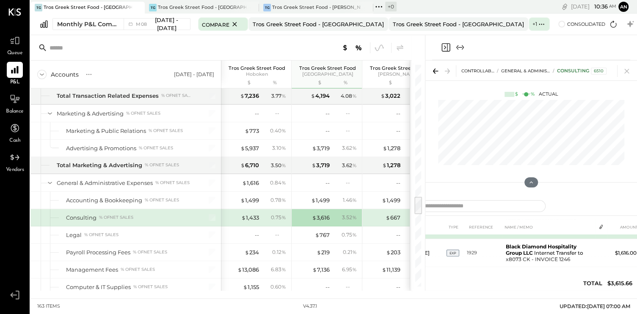
scroll to position [57, 0]
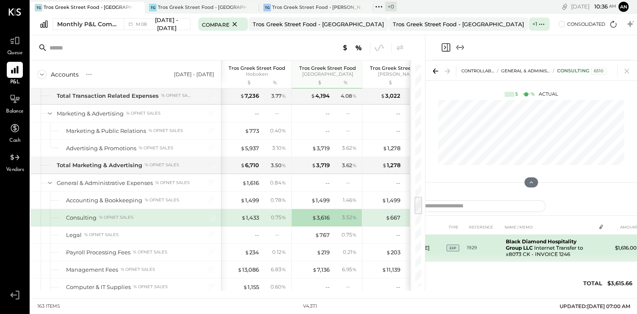
click at [599, 250] on tr "[DATE] EXP 1929 Black Diamond Hospitality Group LLC Internet Transfer to x8073 …" at bounding box center [530, 248] width 245 height 28
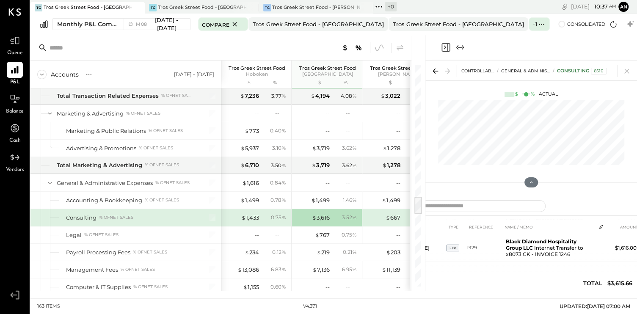
click at [600, 226] on icon at bounding box center [600, 226] width 7 height 7
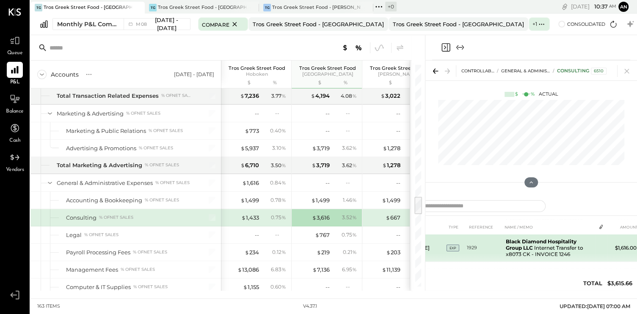
click at [554, 243] on td "Black Diamond Hospitality Group LLC Internet Transfer to x8073 CK - INVOICE 1246" at bounding box center [548, 248] width 93 height 28
click at [553, 243] on b "Black Diamond Hospitality Group LLC" at bounding box center [541, 244] width 71 height 13
click at [502, 239] on td "Black Diamond Hospitality Group LLC Internet Transfer to x8073 CK - INVOICE 1246" at bounding box center [548, 248] width 93 height 28
drag, startPoint x: 502, startPoint y: 239, endPoint x: 553, endPoint y: 249, distance: 51.6
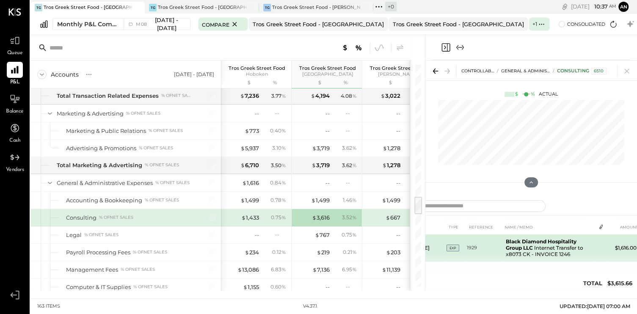
click at [553, 249] on td "Black Diamond Hospitality Group LLC Internet Transfer to x8073 CK - INVOICE 1246" at bounding box center [548, 248] width 93 height 28
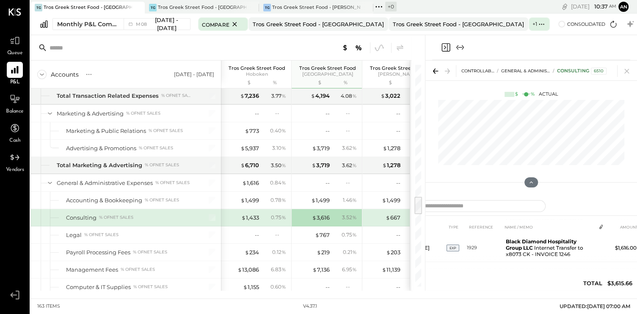
click at [599, 228] on icon at bounding box center [600, 226] width 7 height 7
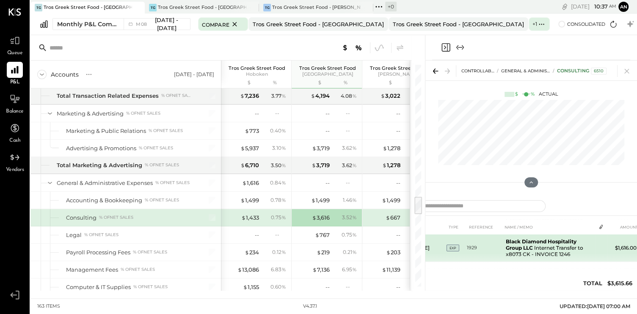
drag, startPoint x: 599, startPoint y: 228, endPoint x: 495, endPoint y: 247, distance: 106.0
click at [495, 247] on td "1929" at bounding box center [485, 248] width 36 height 28
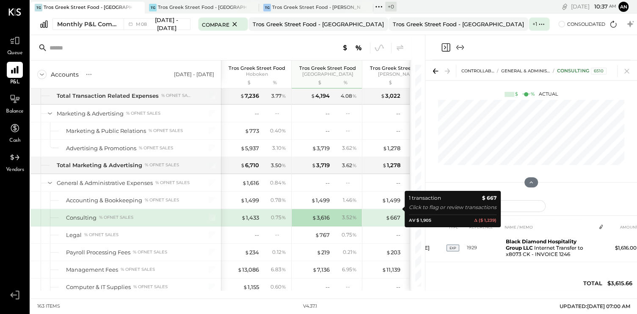
drag, startPoint x: 390, startPoint y: 211, endPoint x: 379, endPoint y: 205, distance: 12.5
click at [379, 214] on div "$ 667" at bounding box center [383, 218] width 34 height 8
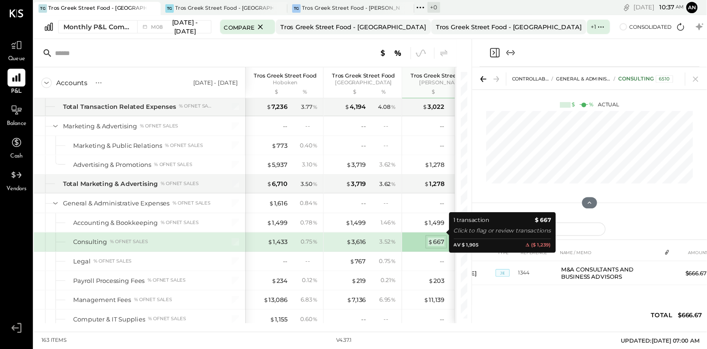
scroll to position [0, 0]
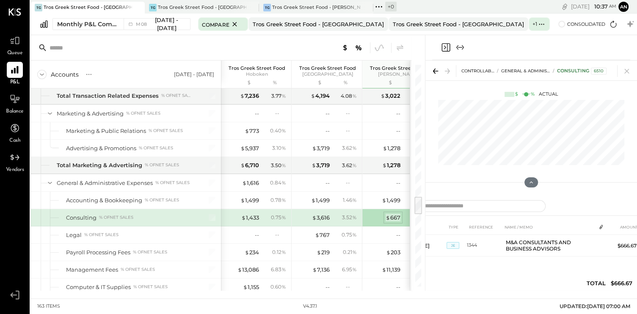
click at [389, 214] on span "$" at bounding box center [387, 217] width 5 height 7
click at [393, 214] on div "$ 667" at bounding box center [392, 218] width 15 height 8
click at [408, 214] on div "0.59 %" at bounding box center [415, 218] width 27 height 8
click at [382, 214] on div "$ 667" at bounding box center [383, 218] width 34 height 8
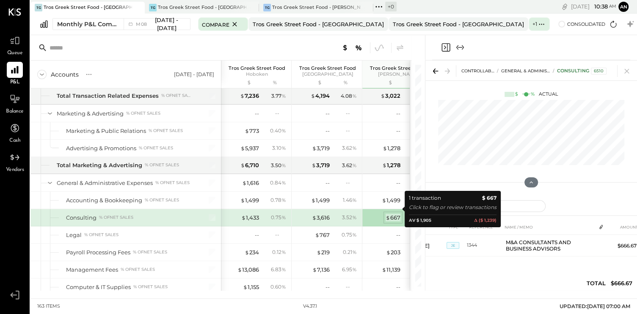
click at [392, 214] on div "$ 667" at bounding box center [392, 218] width 15 height 8
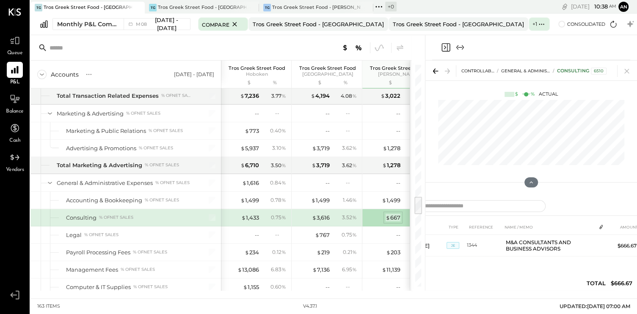
click at [390, 214] on div "$ 667" at bounding box center [392, 218] width 15 height 8
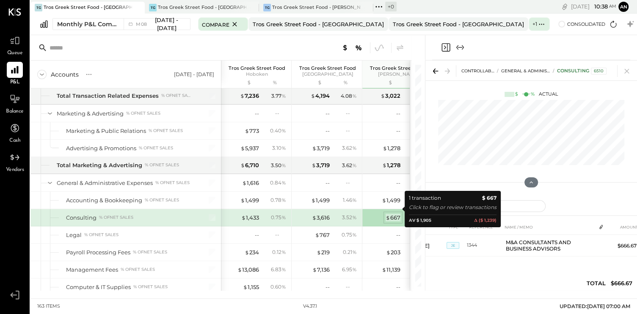
click at [390, 214] on div "$ 667" at bounding box center [392, 218] width 15 height 8
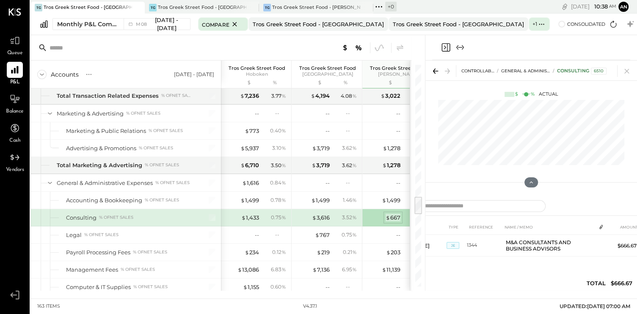
click at [388, 214] on span "$" at bounding box center [387, 217] width 5 height 7
click at [394, 214] on div "$ 667" at bounding box center [392, 218] width 15 height 8
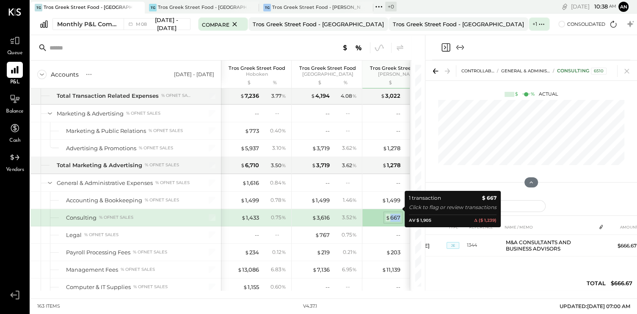
click at [393, 214] on div "$ 667" at bounding box center [392, 218] width 15 height 8
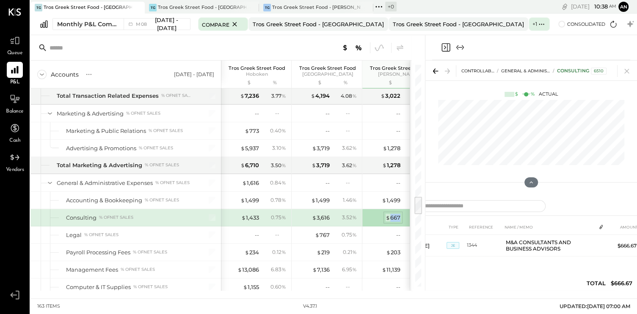
drag, startPoint x: 393, startPoint y: 208, endPoint x: 398, endPoint y: 211, distance: 5.5
click at [398, 214] on div "$ 667" at bounding box center [392, 218] width 15 height 8
click at [397, 214] on div "$ 667" at bounding box center [392, 218] width 15 height 8
click at [392, 214] on div "$ 667" at bounding box center [392, 218] width 15 height 8
click at [626, 72] on icon at bounding box center [627, 71] width 12 height 12
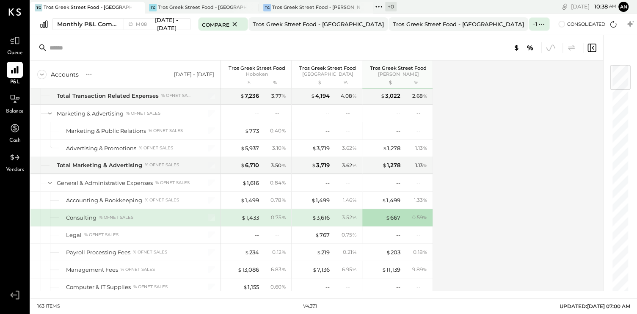
click at [384, 214] on div "$ 667" at bounding box center [383, 218] width 34 height 8
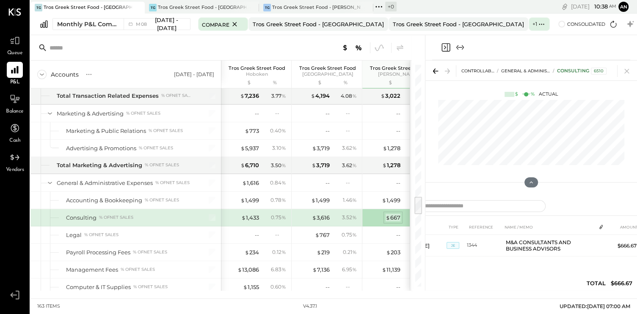
click at [393, 214] on div "$ 667" at bounding box center [392, 218] width 15 height 8
drag, startPoint x: 558, startPoint y: 272, endPoint x: 475, endPoint y: 276, distance: 83.4
click at [475, 276] on div "DATE TYPE REFERENCE NAME / MEMO AMOUNT [DATE] JE 1344 M&A CONSULTANTS AND BUSIN…" at bounding box center [530, 257] width 245 height 76
drag, startPoint x: 475, startPoint y: 276, endPoint x: 566, endPoint y: 256, distance: 93.6
click at [566, 256] on div "DATE TYPE REFERENCE NAME / MEMO AMOUNT [DATE] JE 1344 M&A CONSULTANTS AND BUSIN…" at bounding box center [530, 257] width 245 height 76
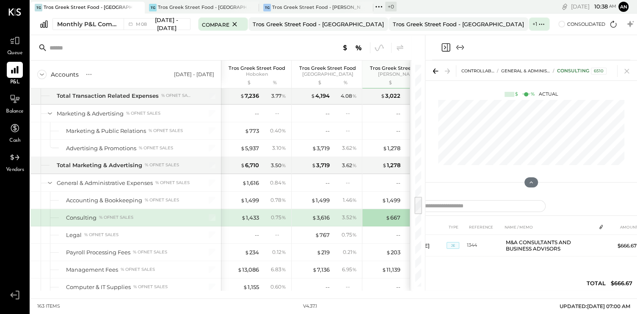
click at [548, 264] on div "DATE TYPE REFERENCE NAME / MEMO AMOUNT [DATE] JE 1344 M&A CONSULTANTS AND BUSIN…" at bounding box center [530, 257] width 245 height 76
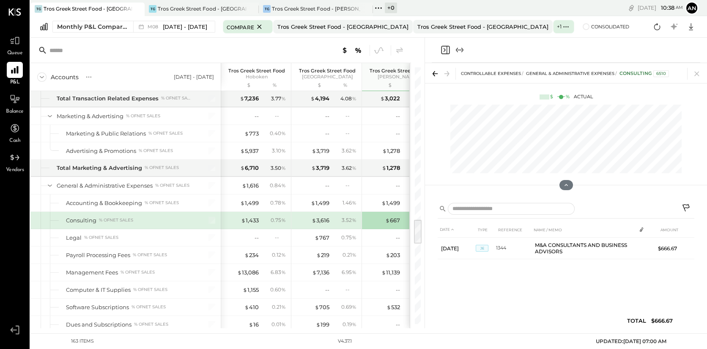
drag, startPoint x: 591, startPoint y: 0, endPoint x: 471, endPoint y: 266, distance: 292.1
click at [471, 266] on div "DATE TYPE REFERENCE NAME / MEMO AMOUNT [DATE] JE 1344 M&A CONSULTANTS AND BUSIN…" at bounding box center [566, 277] width 257 height 110
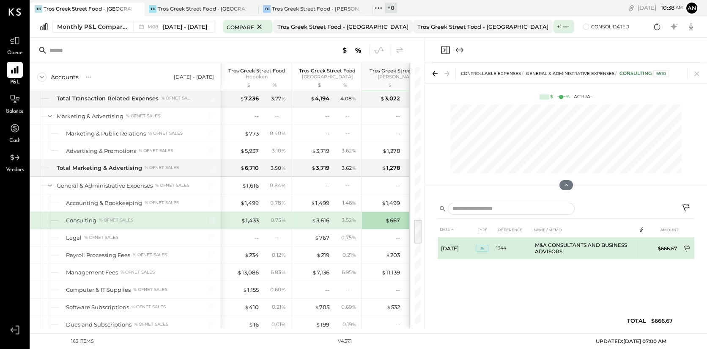
click at [636, 248] on icon at bounding box center [688, 249] width 8 height 8
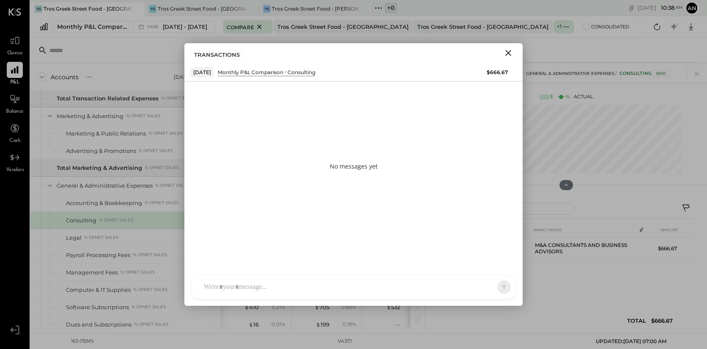
click at [509, 52] on icon "Close" at bounding box center [509, 53] width 6 height 6
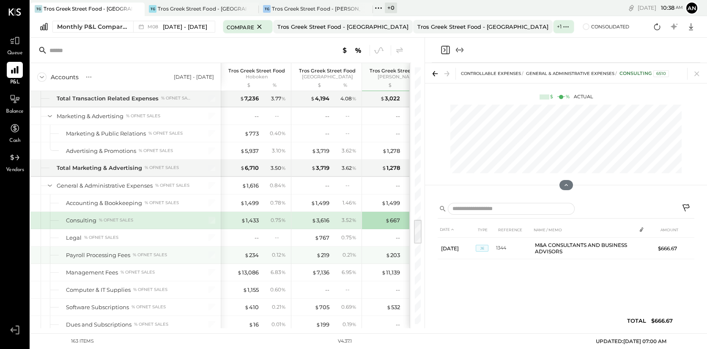
scroll to position [1589, 0]
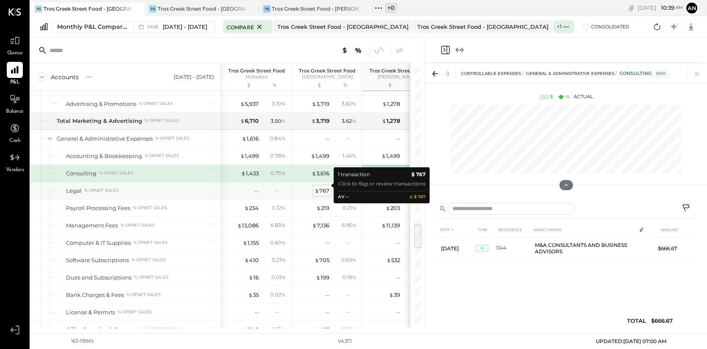
click at [322, 187] on div "$ 767" at bounding box center [322, 191] width 15 height 8
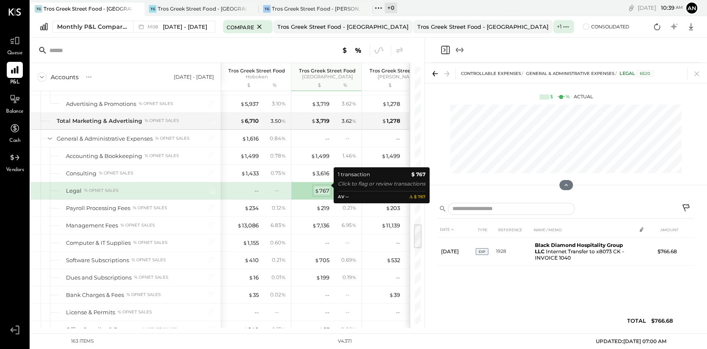
click at [323, 187] on div "$ 767" at bounding box center [322, 191] width 15 height 8
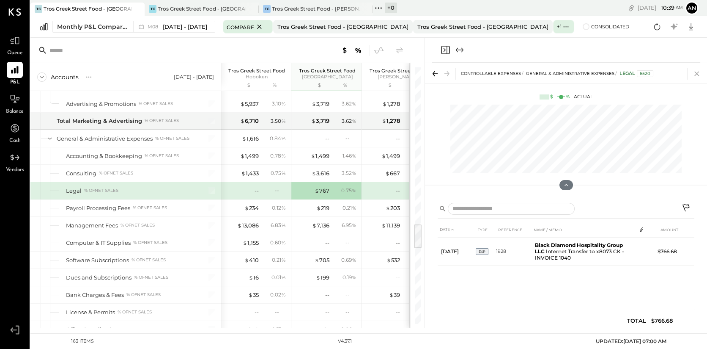
click at [636, 74] on icon at bounding box center [697, 74] width 12 height 12
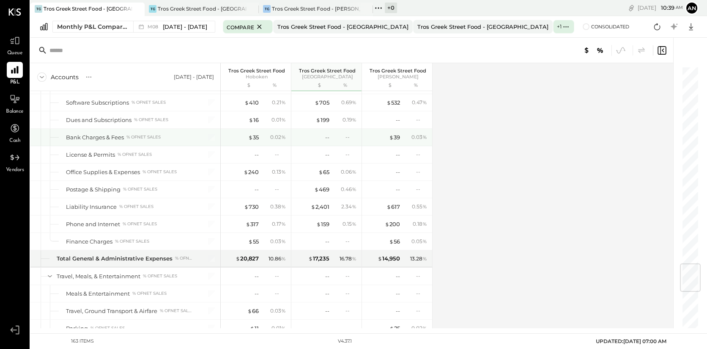
scroll to position [1653, 0]
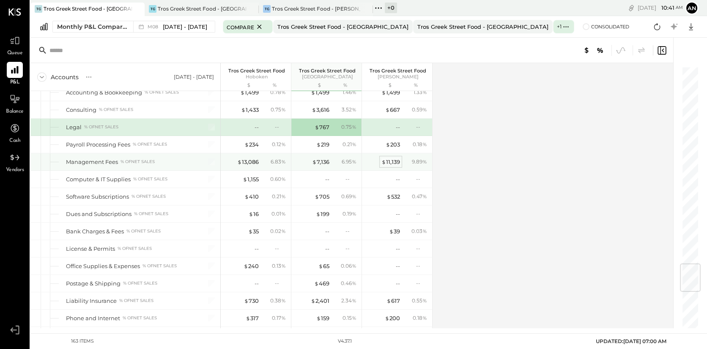
click at [396, 158] on div "$ 11,139" at bounding box center [391, 162] width 19 height 8
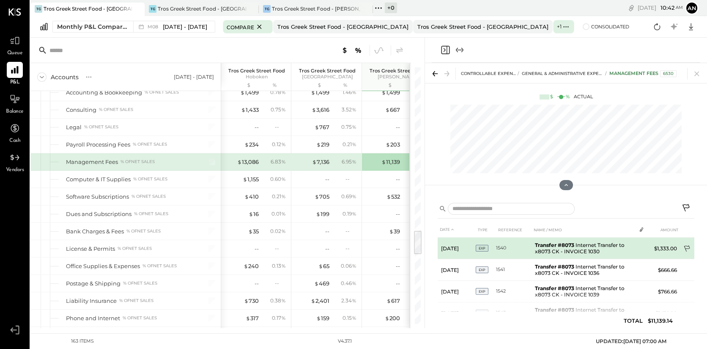
click at [636, 247] on icon at bounding box center [688, 249] width 8 height 8
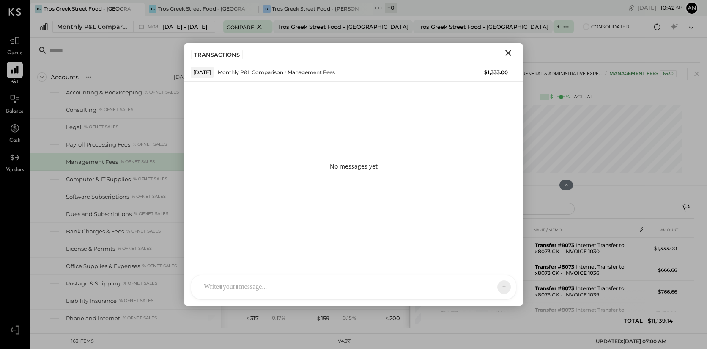
click at [509, 53] on icon "Close" at bounding box center [509, 53] width 6 height 6
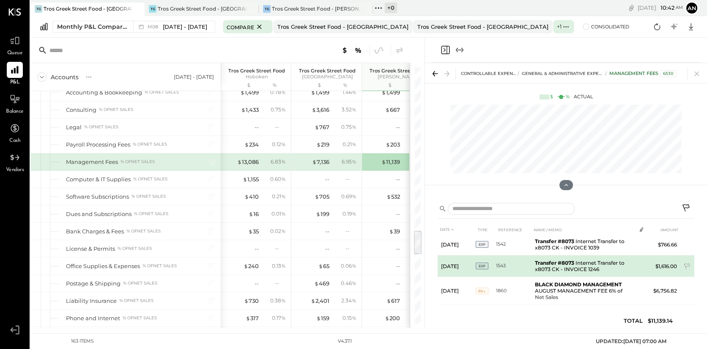
scroll to position [48, 0]
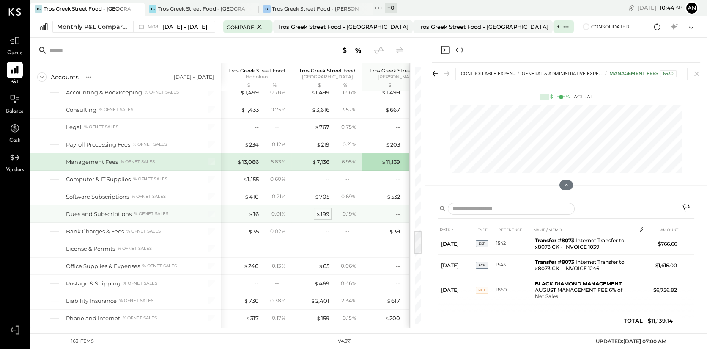
click at [325, 210] on div "$ 199" at bounding box center [323, 214] width 14 height 8
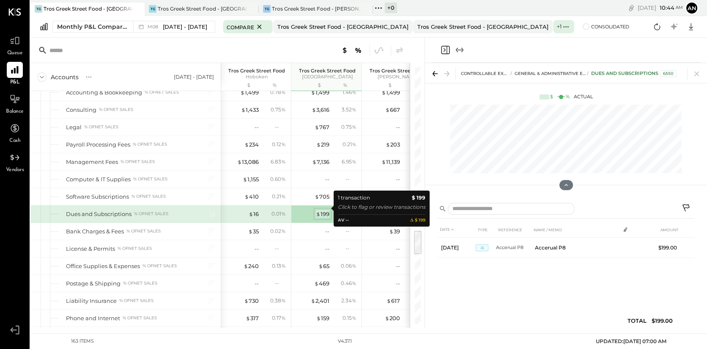
scroll to position [0, 0]
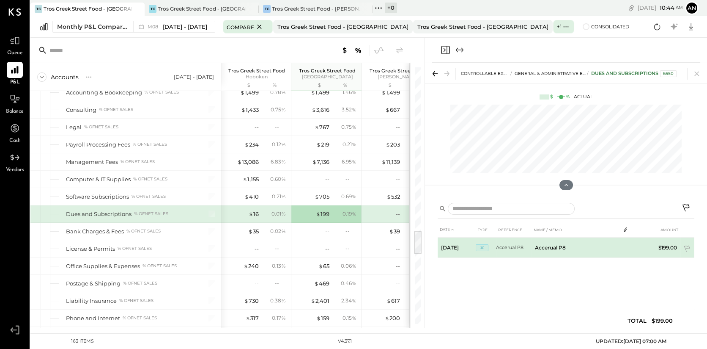
click at [561, 249] on td "Accerual P8" at bounding box center [576, 247] width 88 height 20
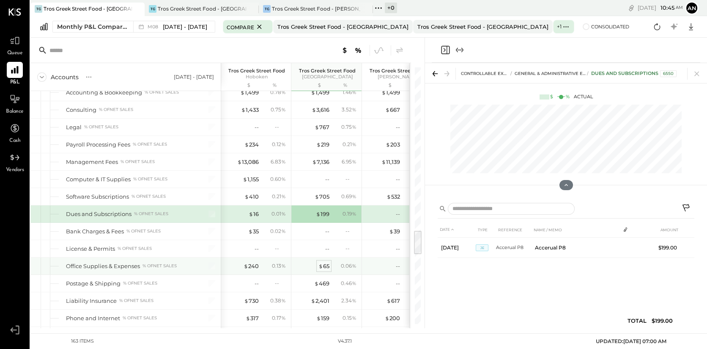
click at [327, 262] on div "$ 65" at bounding box center [324, 266] width 11 height 8
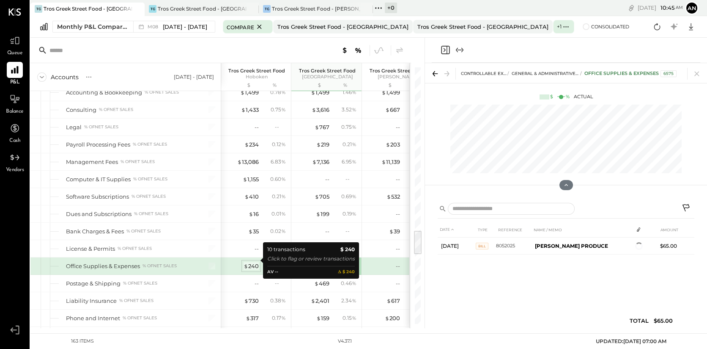
click at [251, 262] on div "$ 240" at bounding box center [251, 266] width 15 height 8
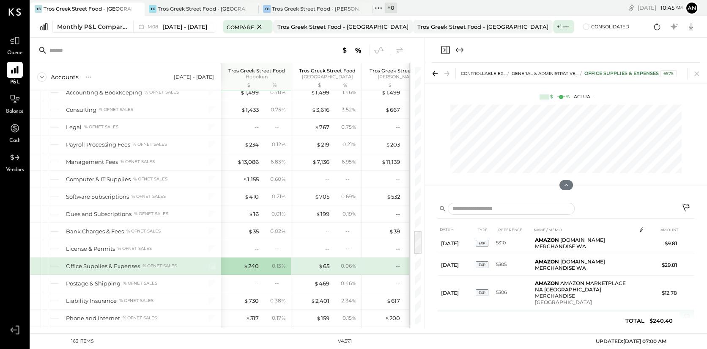
scroll to position [146, 0]
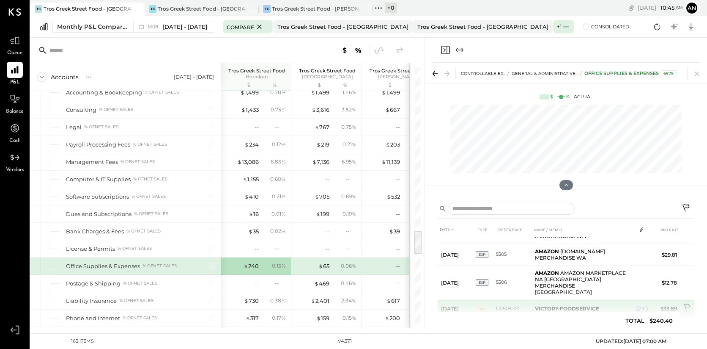
click at [636, 303] on icon at bounding box center [688, 307] width 8 height 8
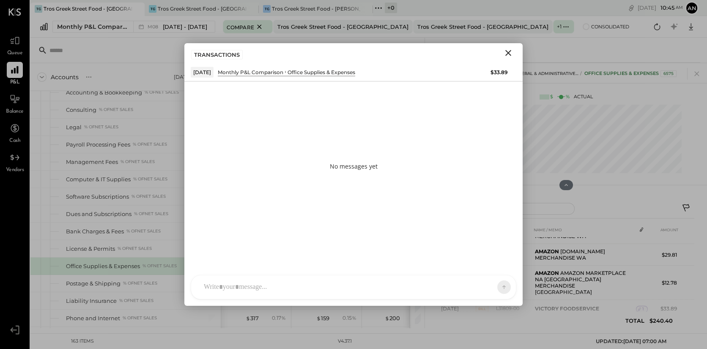
click at [254, 129] on div "No messages yet" at bounding box center [353, 165] width 338 height 169
click at [253, 284] on div at bounding box center [346, 287] width 293 height 19
click at [489, 286] on icon at bounding box center [488, 286] width 8 height 8
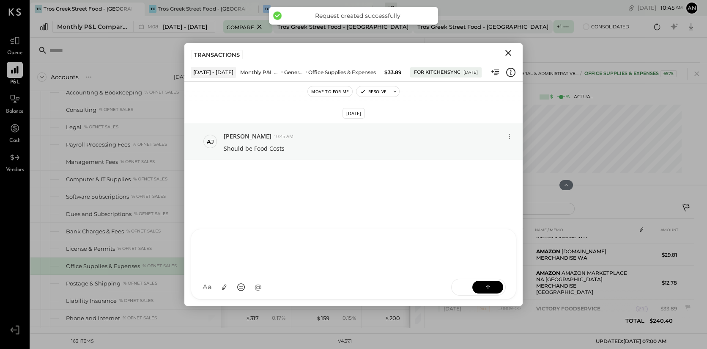
click at [506, 50] on icon "Close" at bounding box center [509, 53] width 6 height 6
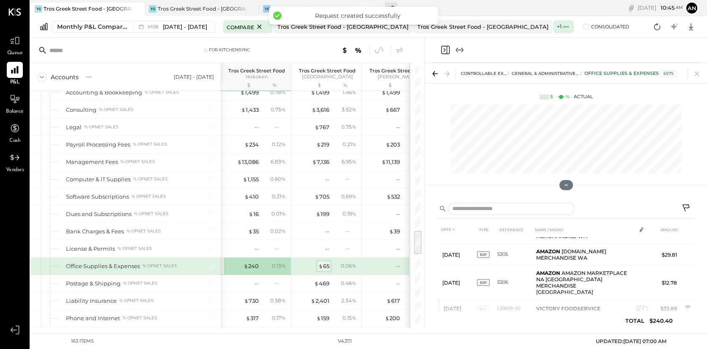
click at [322, 262] on span "$" at bounding box center [321, 265] width 5 height 7
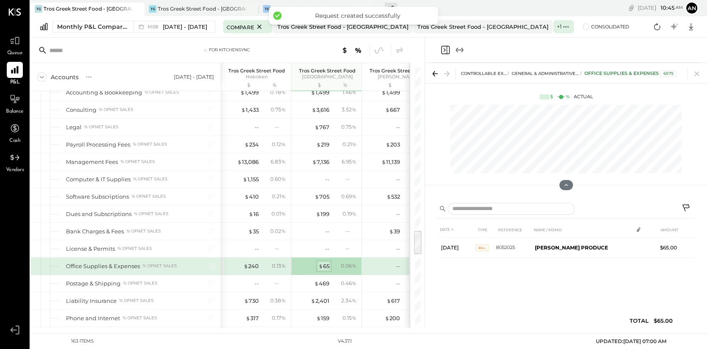
scroll to position [0, 0]
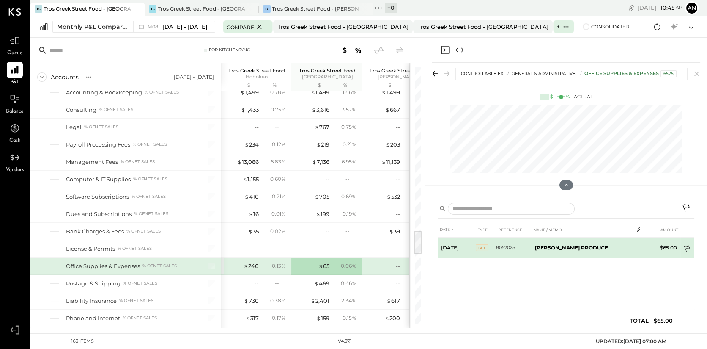
click at [636, 246] on icon at bounding box center [688, 249] width 8 height 8
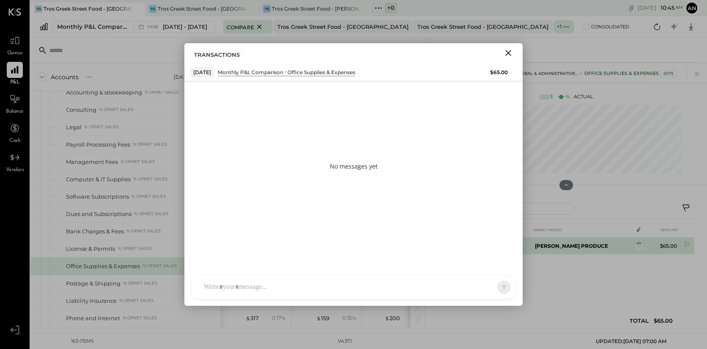
click at [597, 247] on td "[PERSON_NAME] PRODUCE" at bounding box center [583, 245] width 102 height 17
click at [511, 48] on icon "Close" at bounding box center [508, 53] width 10 height 10
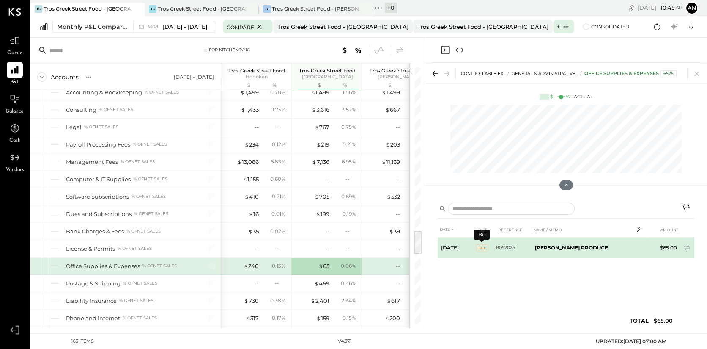
click at [485, 247] on span "BILL" at bounding box center [482, 247] width 13 height 7
click at [484, 246] on span "BILL" at bounding box center [482, 247] width 13 height 7
click at [541, 248] on b "[PERSON_NAME] PRODUCE" at bounding box center [571, 247] width 73 height 6
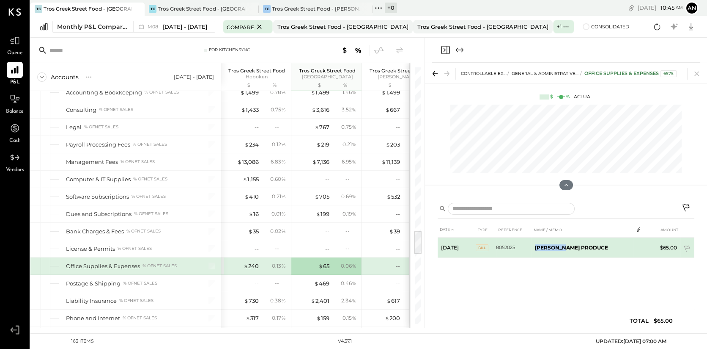
click at [541, 248] on b "[PERSON_NAME] PRODUCE" at bounding box center [571, 247] width 73 height 6
click at [586, 247] on b "[PERSON_NAME] PRODUCE" at bounding box center [571, 247] width 73 height 6
drag, startPoint x: 586, startPoint y: 247, endPoint x: 605, endPoint y: 244, distance: 19.7
click at [605, 244] on td "[PERSON_NAME] PRODUCE" at bounding box center [583, 247] width 102 height 20
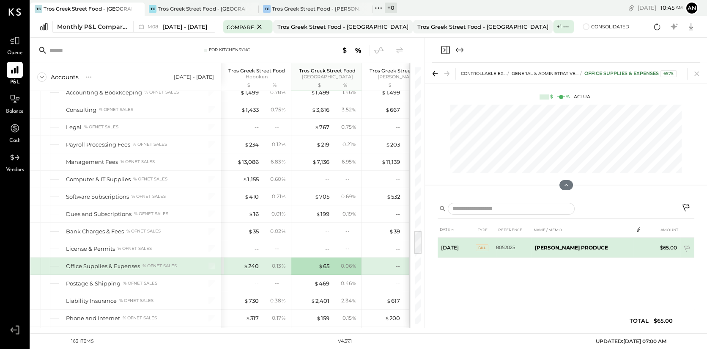
click at [635, 245] on td at bounding box center [639, 245] width 12 height 16
click at [630, 255] on td "[PERSON_NAME] PRODUCE" at bounding box center [583, 247] width 102 height 20
click at [485, 248] on span "BILL" at bounding box center [482, 247] width 13 height 7
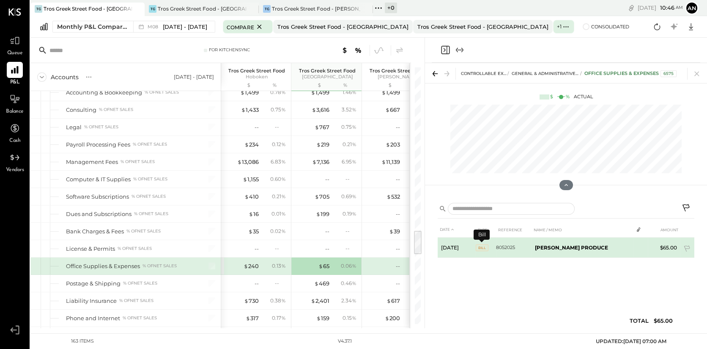
click at [485, 248] on span "BILL" at bounding box center [482, 247] width 13 height 7
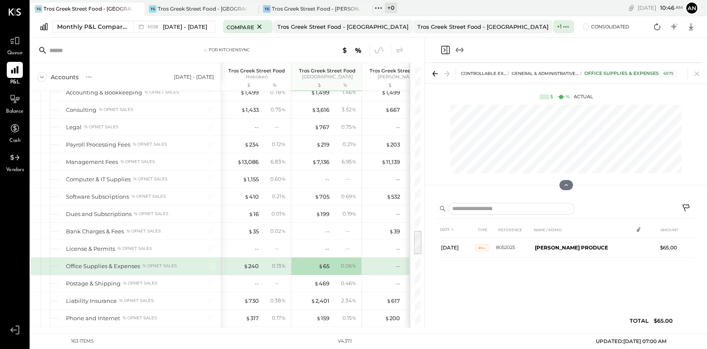
click at [636, 230] on icon at bounding box center [638, 229] width 7 height 7
click at [636, 231] on icon at bounding box center [638, 229] width 7 height 7
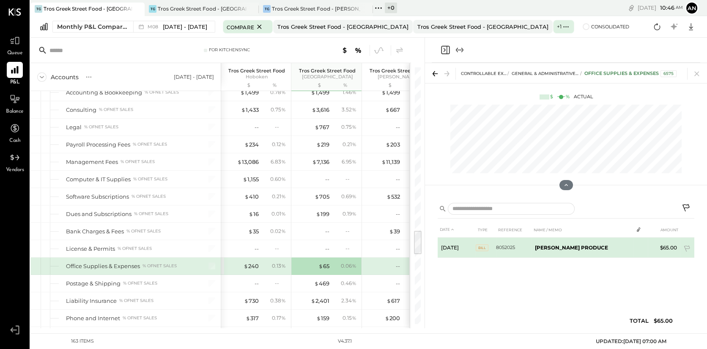
click at [633, 251] on td at bounding box center [639, 245] width 12 height 16
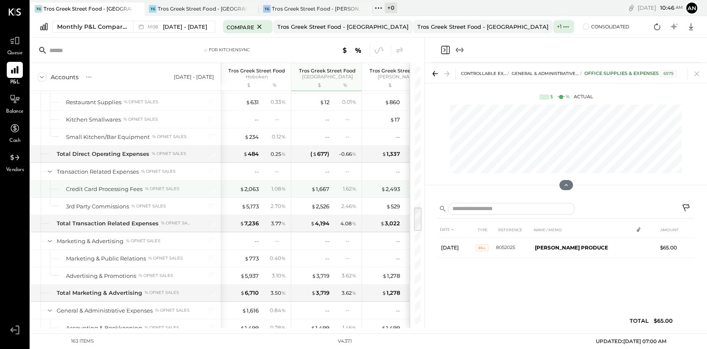
scroll to position [1465, 0]
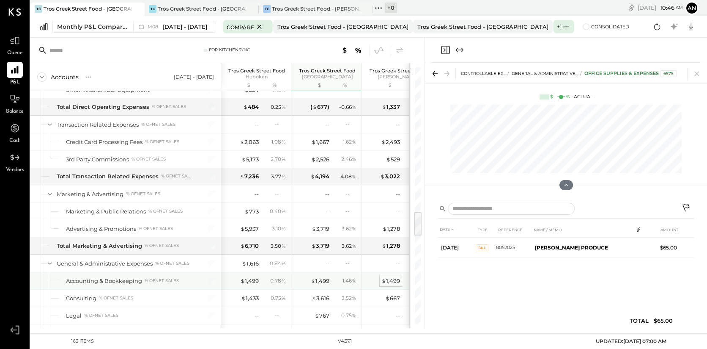
click at [394, 277] on div "$ 1,499" at bounding box center [391, 281] width 19 height 8
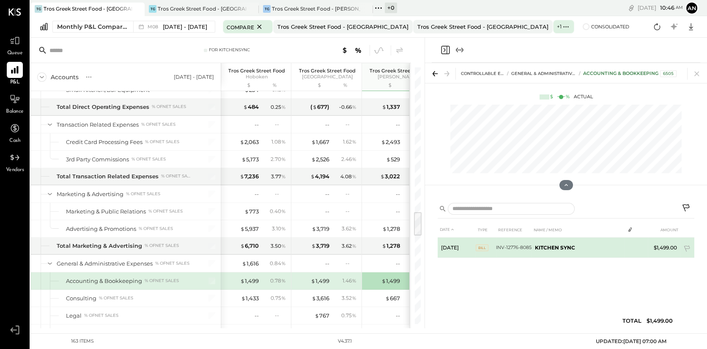
click at [620, 248] on td "KITCHEN SYNC" at bounding box center [578, 247] width 93 height 20
click at [589, 252] on td "KITCHEN SYNC" at bounding box center [578, 247] width 93 height 20
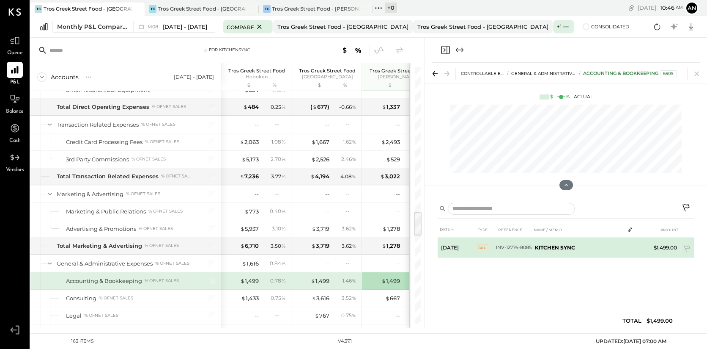
click at [598, 243] on td "KITCHEN SYNC" at bounding box center [578, 247] width 93 height 20
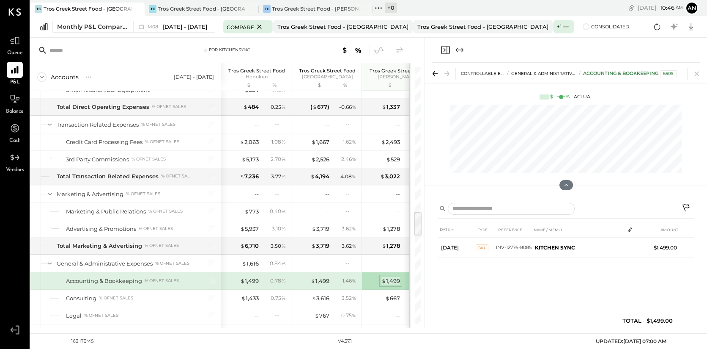
click at [395, 277] on div "$ 1,499" at bounding box center [391, 281] width 19 height 8
click at [327, 277] on div "$ 1,499" at bounding box center [320, 281] width 19 height 8
click at [251, 277] on div "$ 1,499" at bounding box center [249, 281] width 19 height 8
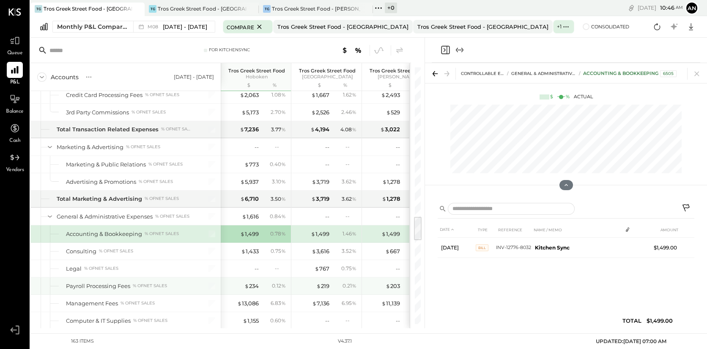
scroll to position [1559, 0]
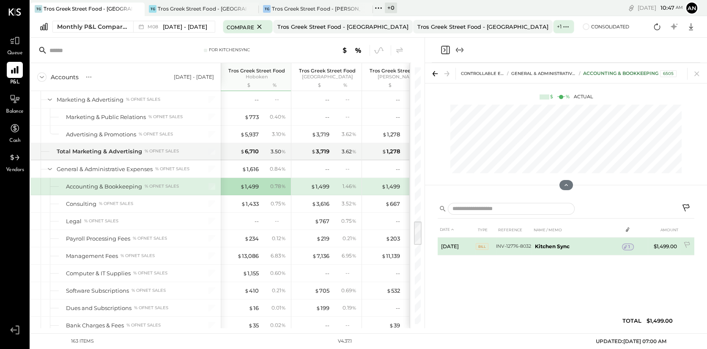
click at [628, 248] on icon at bounding box center [626, 247] width 6 height 6
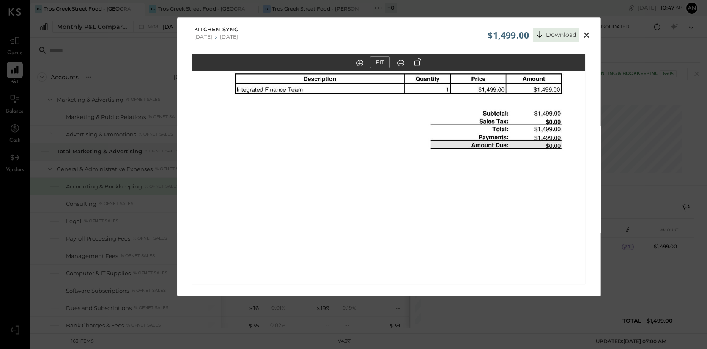
click at [585, 38] on icon at bounding box center [587, 35] width 10 height 10
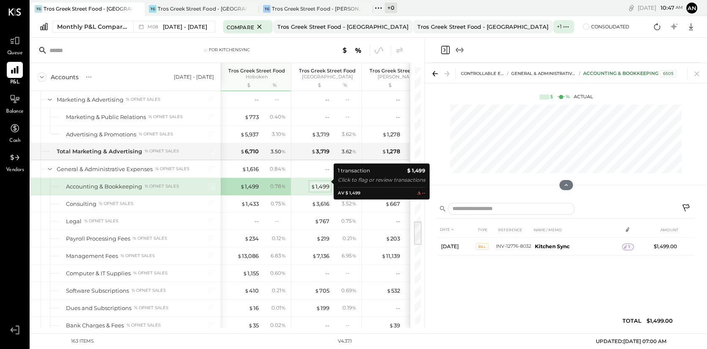
click at [317, 182] on div "$ 1,499" at bounding box center [320, 186] width 19 height 8
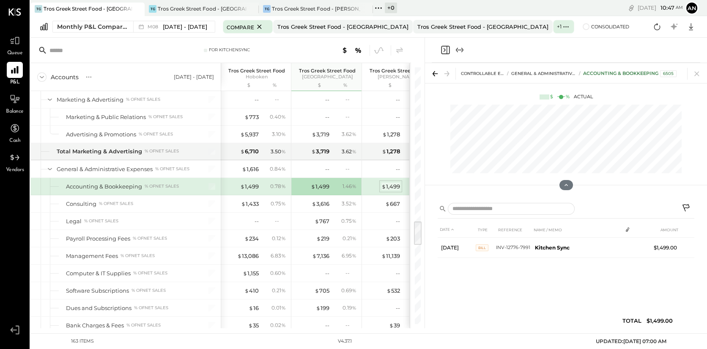
click at [393, 182] on div "$ 1,499" at bounding box center [391, 186] width 19 height 8
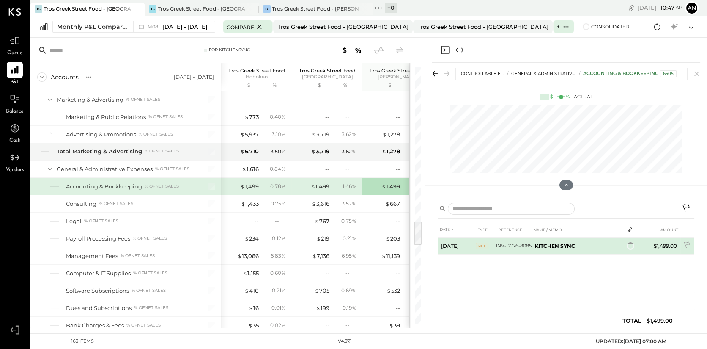
click at [606, 249] on td "KITCHEN SYNC" at bounding box center [578, 245] width 93 height 17
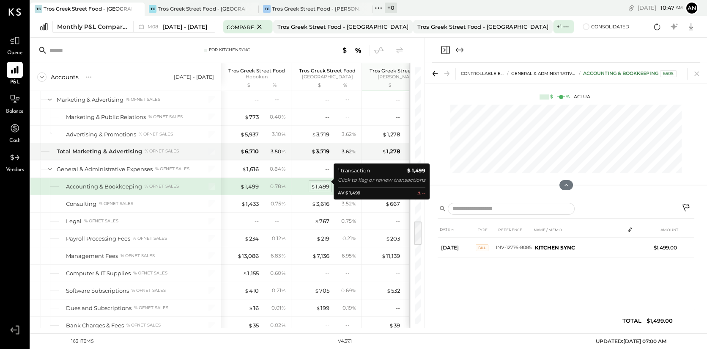
click at [322, 182] on div "$ 1,499" at bounding box center [320, 186] width 19 height 8
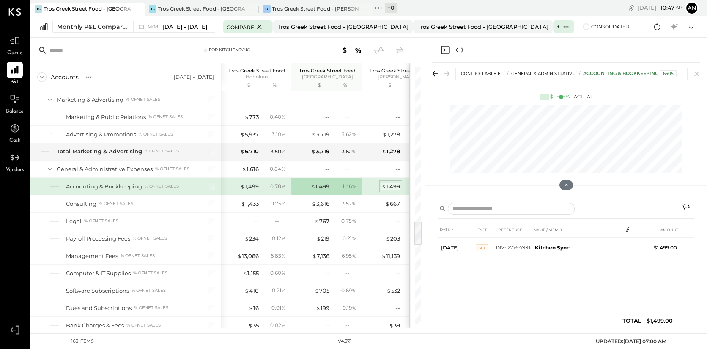
click at [384, 183] on span "$" at bounding box center [384, 186] width 5 height 7
click at [255, 182] on div "$ 1,499" at bounding box center [249, 186] width 19 height 8
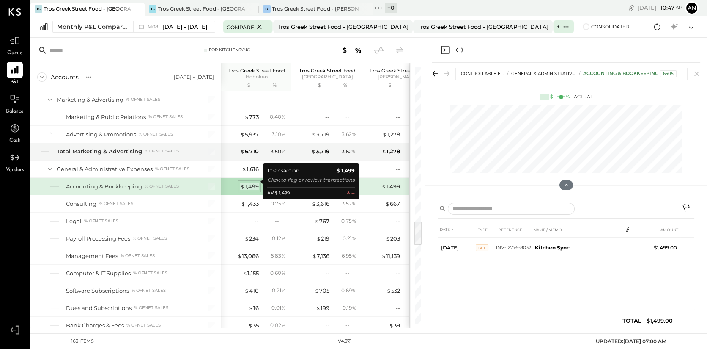
click at [251, 182] on div "$ 1,499" at bounding box center [249, 186] width 19 height 8
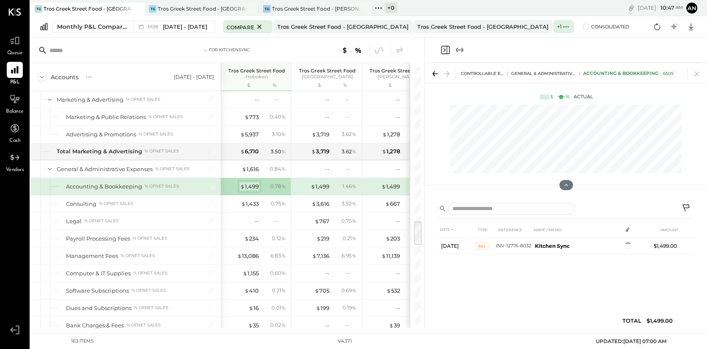
click at [252, 182] on div "$ 1,499" at bounding box center [249, 186] width 19 height 8
click at [636, 28] on icon at bounding box center [657, 26] width 11 height 11
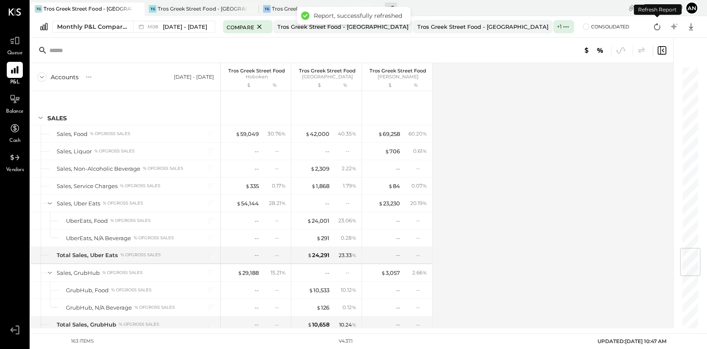
scroll to position [1522, 0]
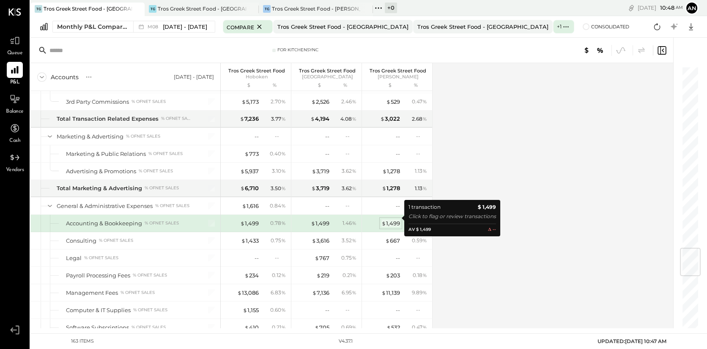
click at [394, 219] on div "$ 1,499" at bounding box center [391, 223] width 19 height 8
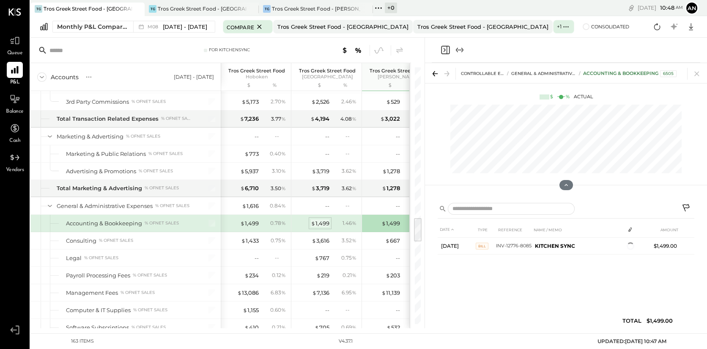
click at [325, 219] on div "$ 1,499" at bounding box center [320, 223] width 19 height 8
click at [256, 219] on div "$ 1,499" at bounding box center [249, 223] width 19 height 8
click at [311, 219] on div "$ 1,499" at bounding box center [313, 223] width 34 height 8
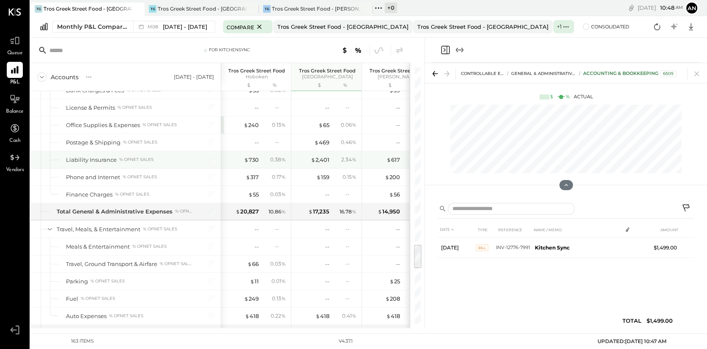
scroll to position [1747, 0]
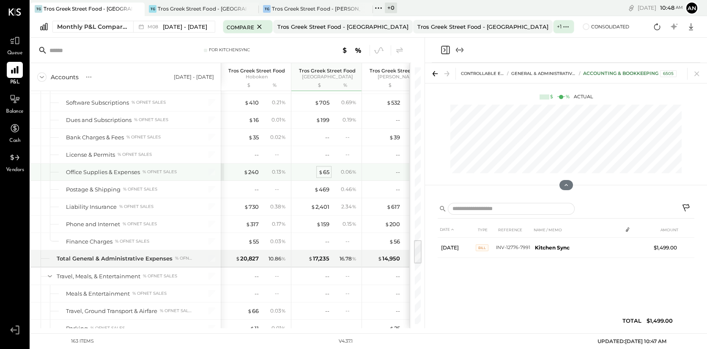
click at [328, 168] on div "$ 65" at bounding box center [324, 172] width 11 height 8
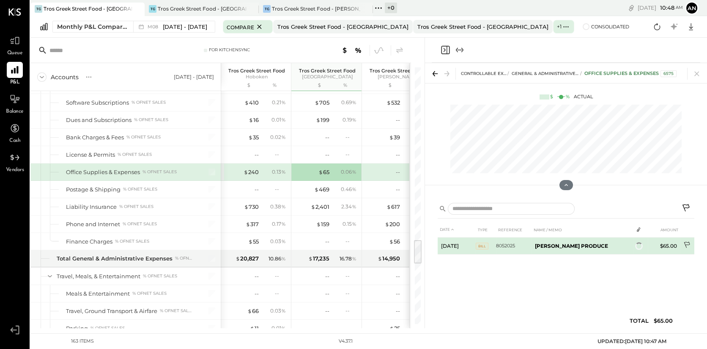
click at [636, 249] on td at bounding box center [688, 245] width 14 height 16
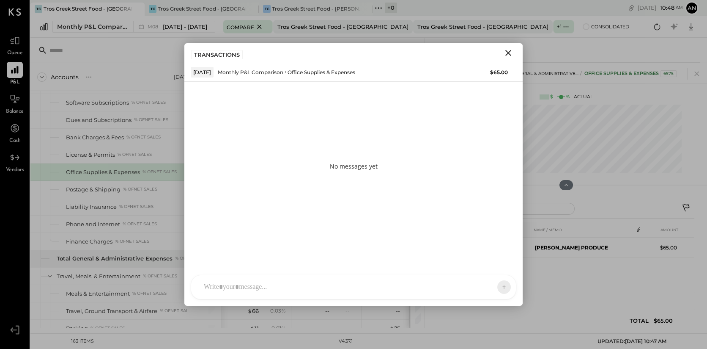
click at [262, 286] on div at bounding box center [346, 287] width 293 height 19
click at [489, 283] on icon at bounding box center [488, 286] width 8 height 8
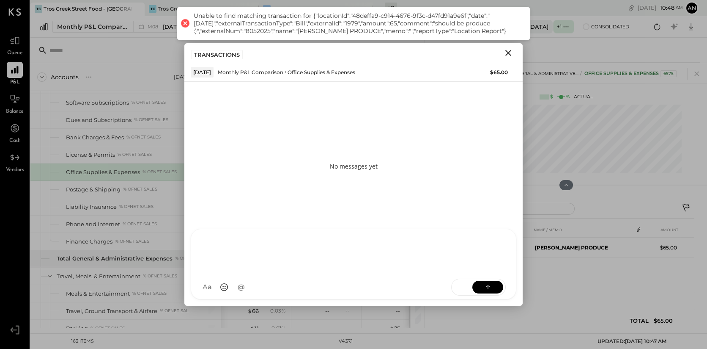
click at [247, 265] on div at bounding box center [354, 251] width 308 height 34
click at [509, 51] on icon "Close" at bounding box center [509, 53] width 6 height 6
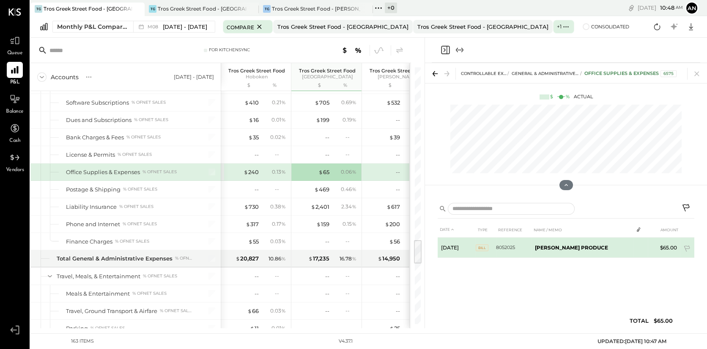
click at [577, 248] on b "[PERSON_NAME] PRODUCE" at bounding box center [571, 247] width 73 height 6
click at [636, 247] on icon at bounding box center [688, 249] width 8 height 8
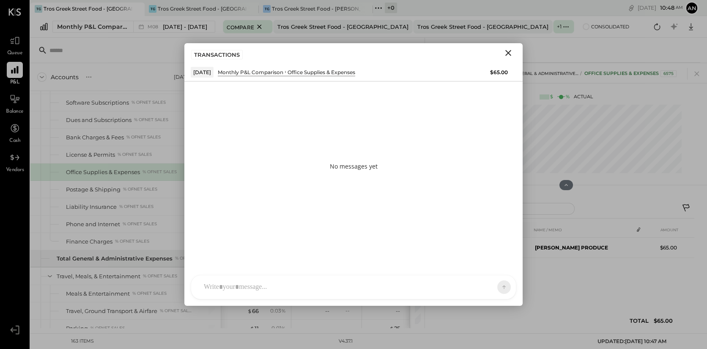
click at [266, 281] on div at bounding box center [346, 287] width 293 height 19
click at [496, 287] on button at bounding box center [488, 286] width 31 height 13
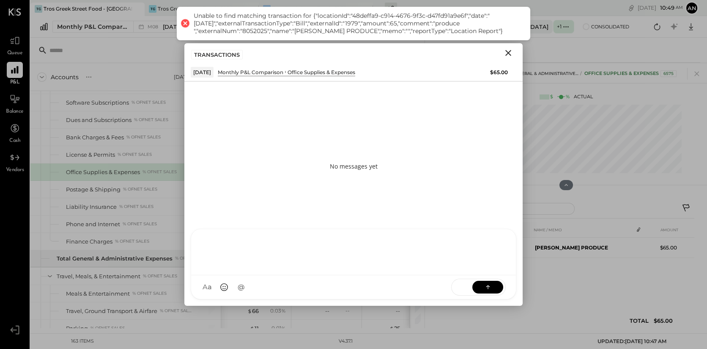
click at [509, 44] on div "TRANSACTIONS" at bounding box center [353, 52] width 338 height 19
click at [509, 49] on icon "Close" at bounding box center [508, 53] width 10 height 10
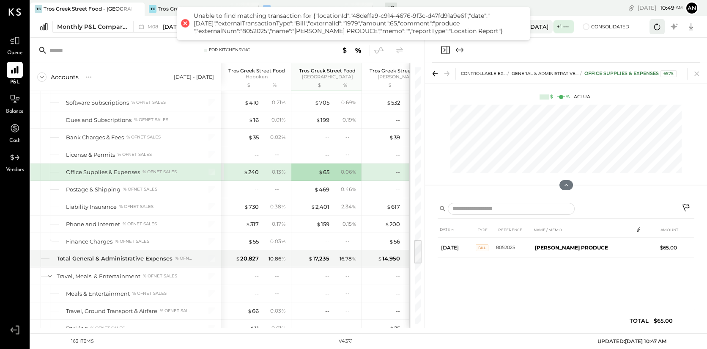
click at [636, 23] on icon at bounding box center [657, 26] width 11 height 11
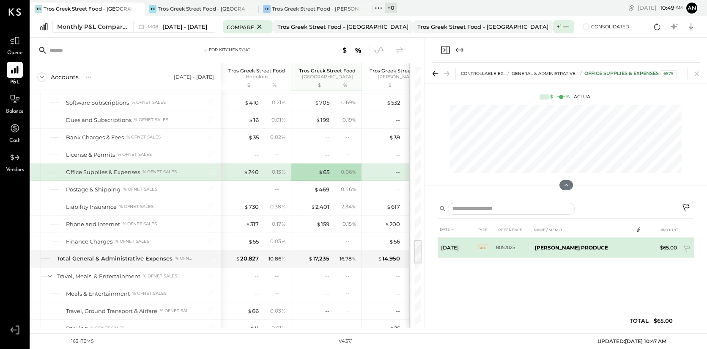
click at [583, 249] on b "[PERSON_NAME] PRODUCE" at bounding box center [571, 247] width 73 height 6
click at [583, 248] on b "[PERSON_NAME] PRODUCE" at bounding box center [571, 247] width 73 height 6
click at [578, 248] on b "[PERSON_NAME] PRODUCE" at bounding box center [571, 247] width 73 height 6
drag, startPoint x: 578, startPoint y: 248, endPoint x: 685, endPoint y: 248, distance: 107.0
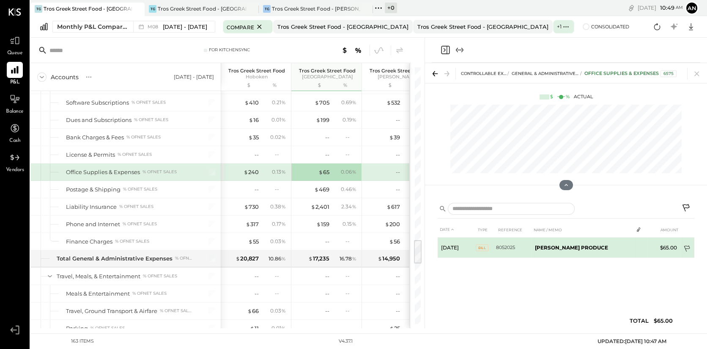
click at [636, 248] on icon at bounding box center [688, 249] width 8 height 8
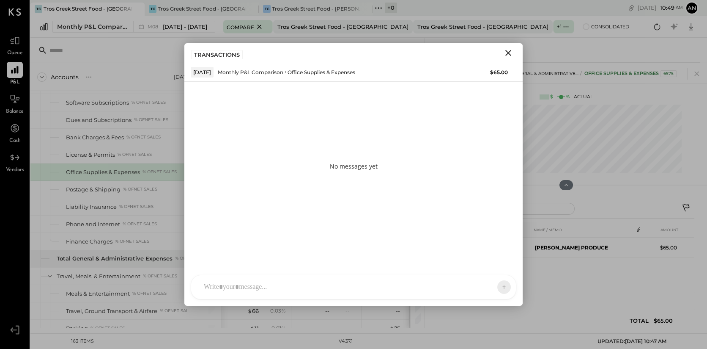
click at [289, 289] on div at bounding box center [353, 287] width 325 height 24
click at [498, 289] on button at bounding box center [488, 286] width 31 height 13
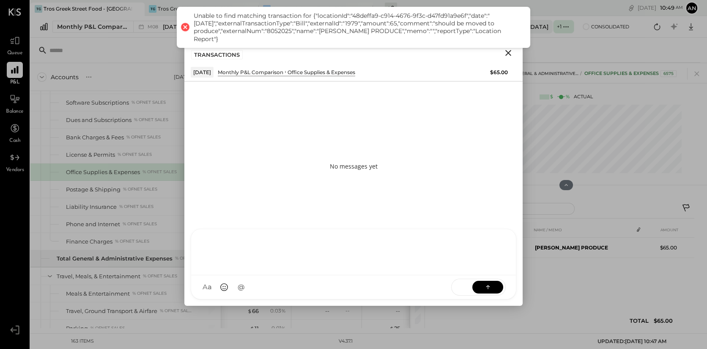
click at [503, 53] on button "Close" at bounding box center [508, 52] width 15 height 11
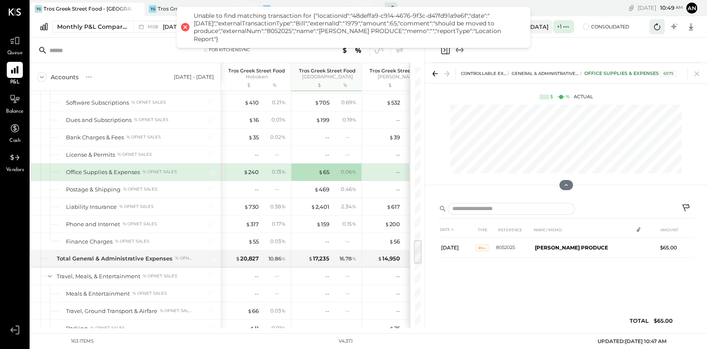
click at [636, 27] on icon at bounding box center [657, 26] width 11 height 11
click at [636, 25] on icon at bounding box center [657, 26] width 11 height 11
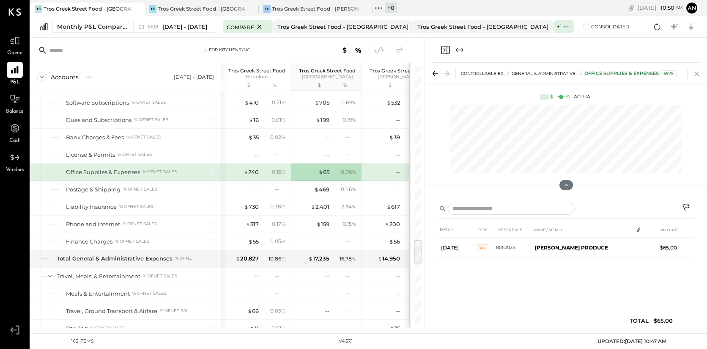
click at [636, 74] on icon at bounding box center [697, 74] width 12 height 12
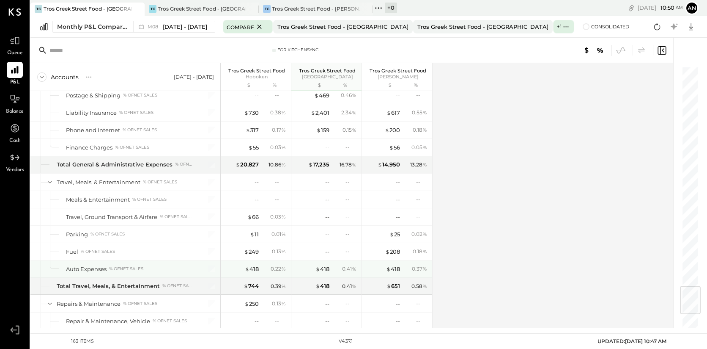
scroll to position [1747, 0]
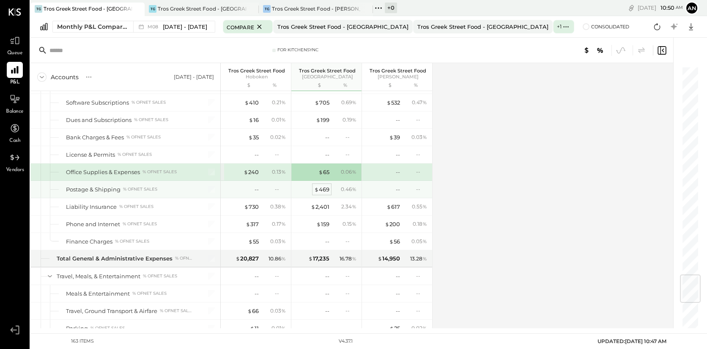
click at [327, 185] on div "$ 469" at bounding box center [321, 189] width 15 height 8
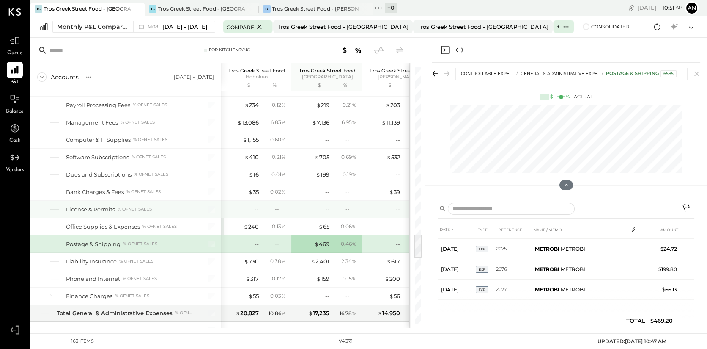
scroll to position [1739, 0]
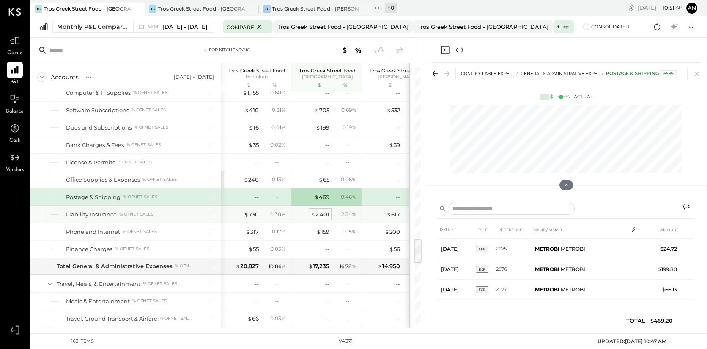
click at [325, 210] on div "$ 2,401" at bounding box center [320, 214] width 19 height 8
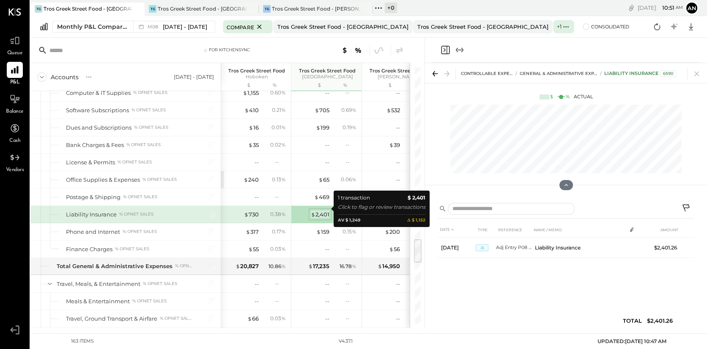
scroll to position [0, 0]
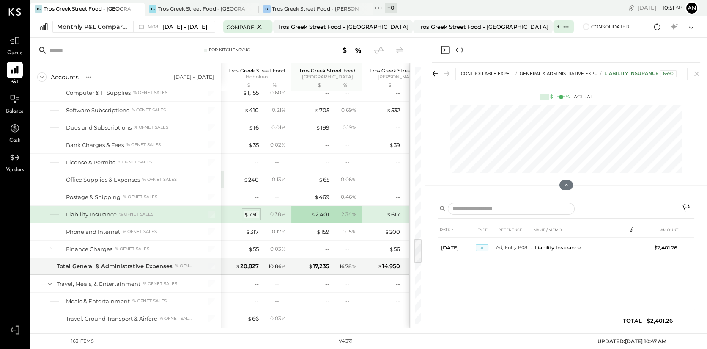
click at [254, 210] on div "$ 730" at bounding box center [251, 214] width 15 height 8
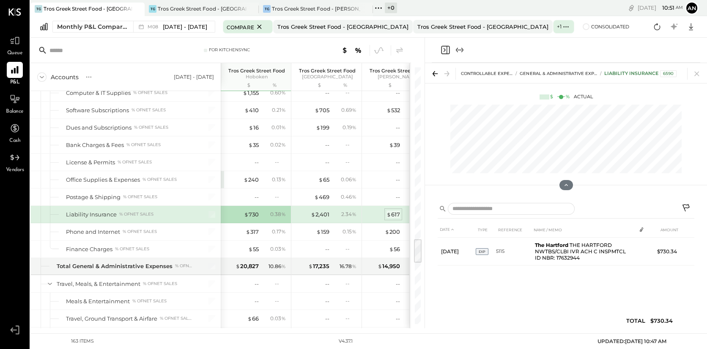
click at [394, 211] on div "$ 617" at bounding box center [394, 214] width 14 height 8
click at [323, 210] on div "$ 2,401" at bounding box center [320, 214] width 19 height 8
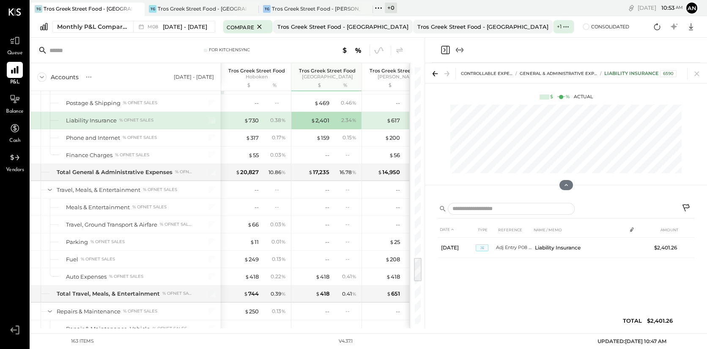
scroll to position [1927, 0]
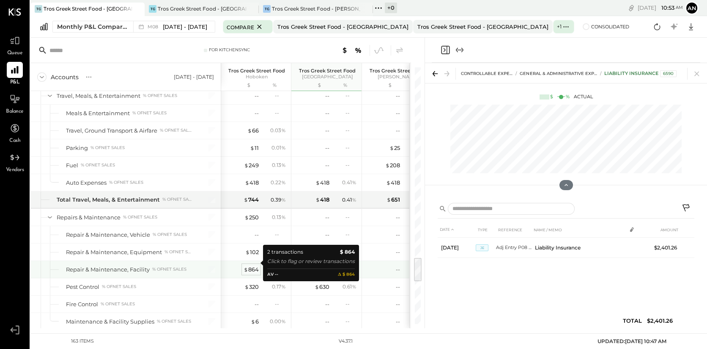
click at [255, 265] on div "$ 864" at bounding box center [251, 269] width 15 height 8
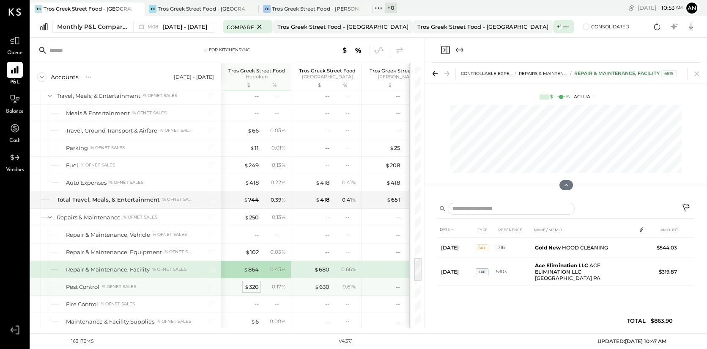
click at [254, 283] on div "$ 320" at bounding box center [252, 287] width 14 height 8
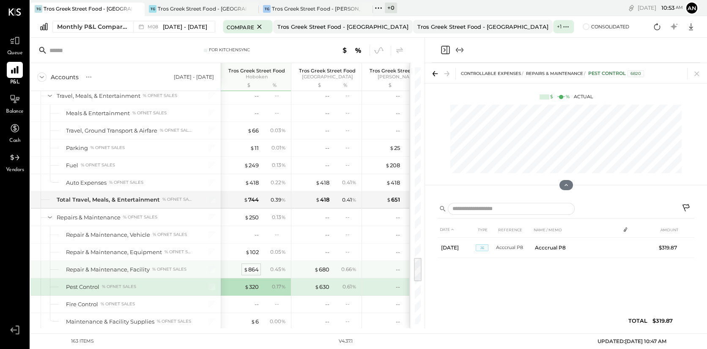
click at [252, 265] on div "$ 864" at bounding box center [251, 269] width 15 height 8
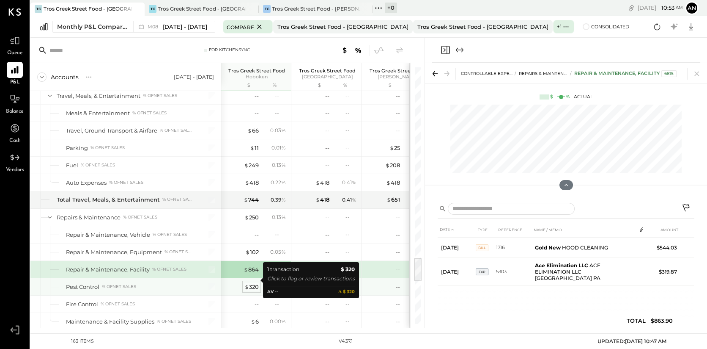
click at [253, 283] on div "$ 320" at bounding box center [252, 287] width 14 height 8
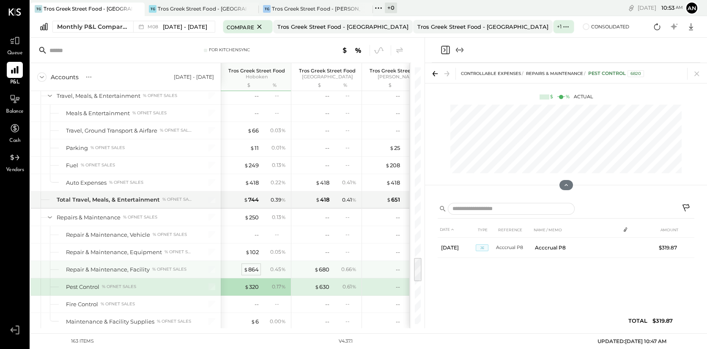
click at [253, 265] on div "$ 864" at bounding box center [251, 269] width 15 height 8
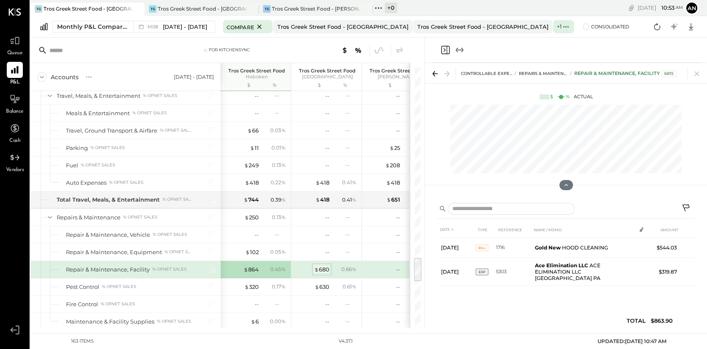
click at [324, 265] on div "$ 680" at bounding box center [321, 269] width 15 height 8
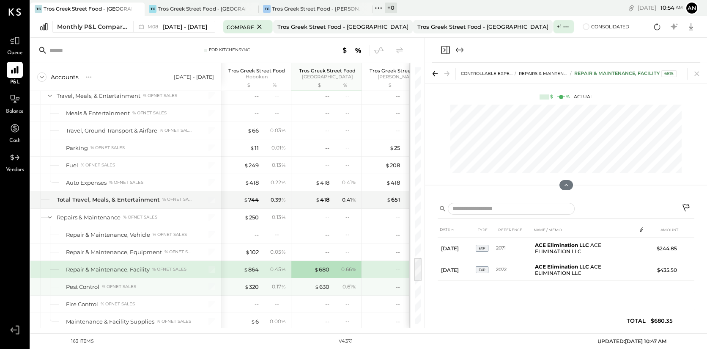
click at [339, 283] on div "0.61 %" at bounding box center [345, 287] width 27 height 8
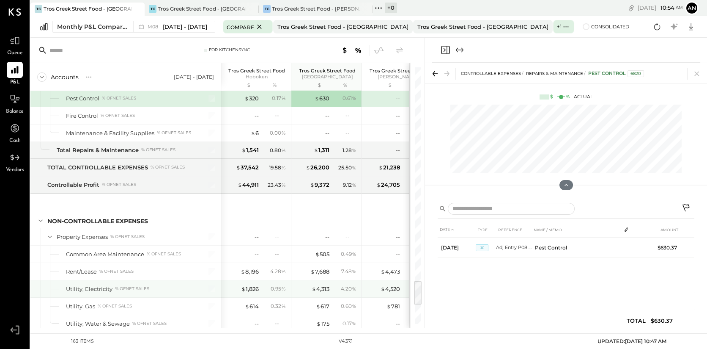
scroll to position [2162, 0]
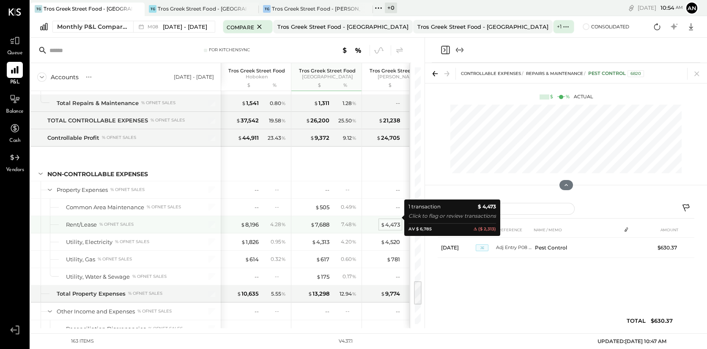
click at [390, 220] on div "$ 4,473" at bounding box center [390, 224] width 19 height 8
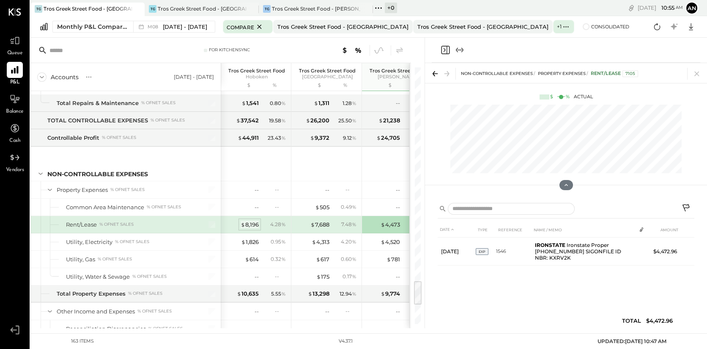
click at [252, 220] on div "$ 8,196" at bounding box center [250, 224] width 18 height 8
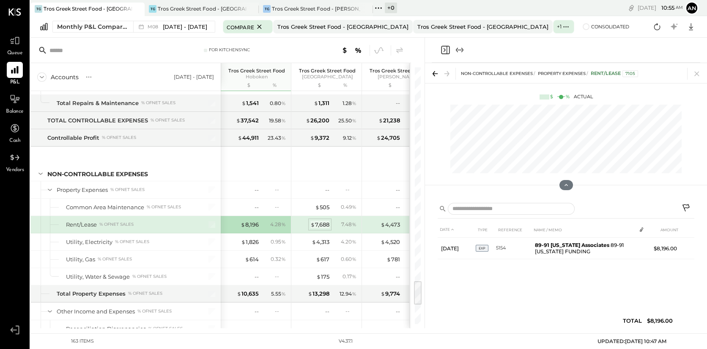
click at [316, 220] on div "$ 7,688" at bounding box center [320, 224] width 19 height 8
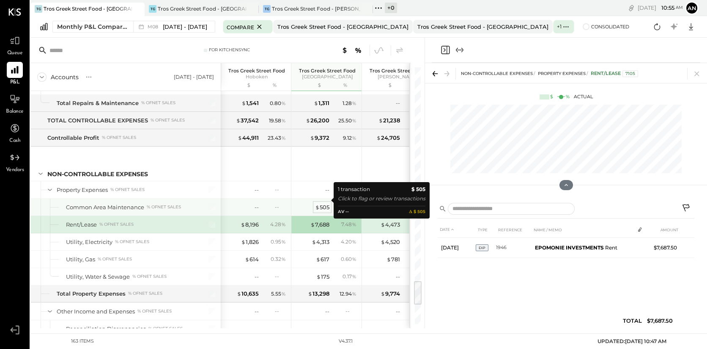
click at [322, 203] on div "$ 505" at bounding box center [322, 207] width 14 height 8
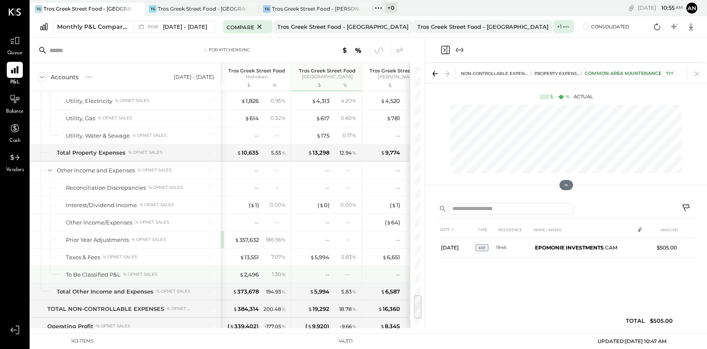
scroll to position [2209, 0]
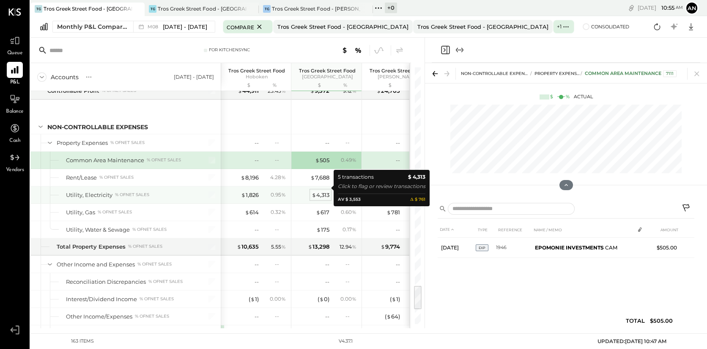
click at [319, 191] on div "$ 4,313" at bounding box center [321, 195] width 18 height 8
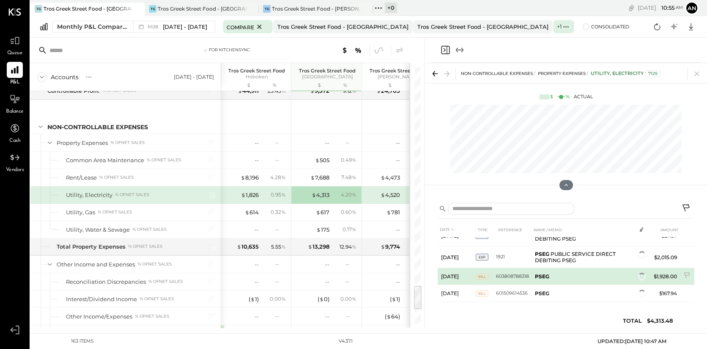
scroll to position [41, 0]
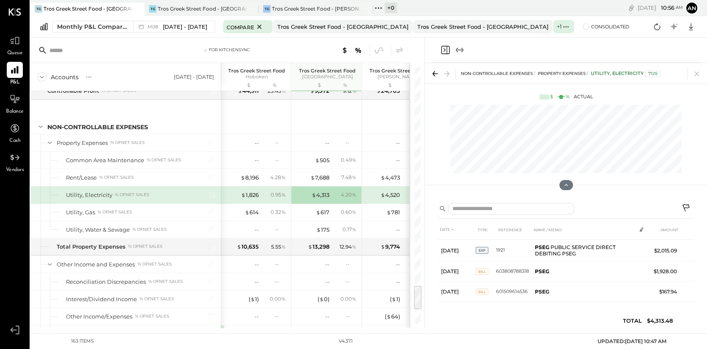
click at [393, 186] on div "$ 4,520 4.01 %" at bounding box center [397, 194] width 63 height 17
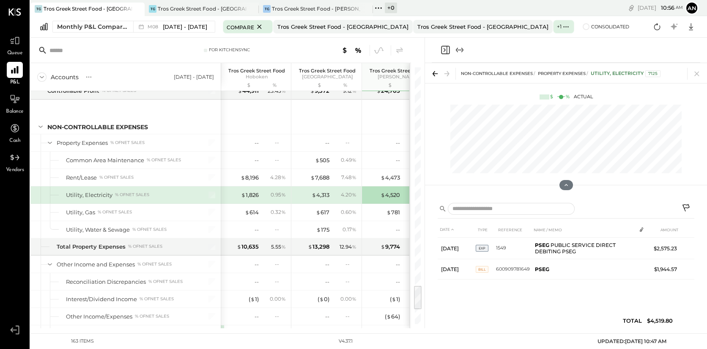
scroll to position [0, 0]
click at [248, 191] on div "$ 1,826" at bounding box center [250, 195] width 18 height 8
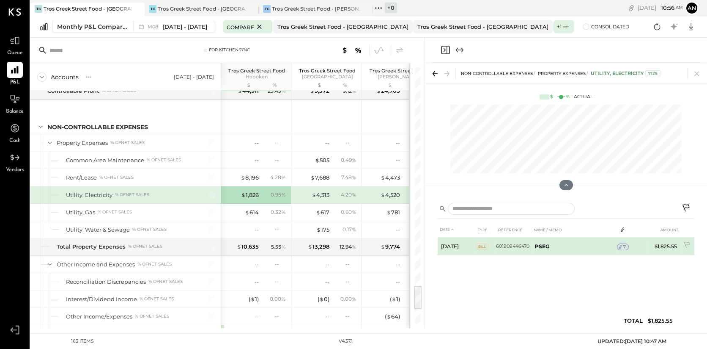
click at [627, 244] on div "7" at bounding box center [623, 246] width 12 height 7
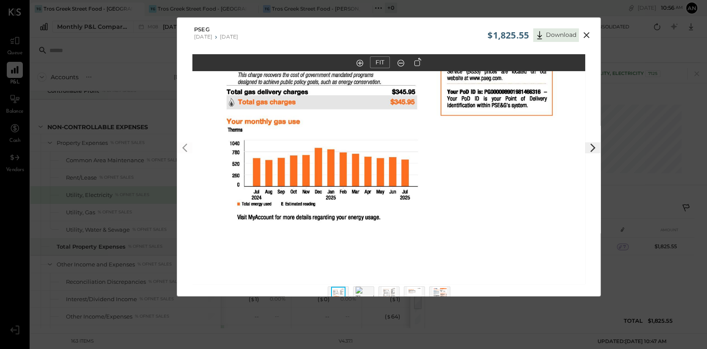
click at [594, 145] on icon at bounding box center [593, 148] width 10 height 10
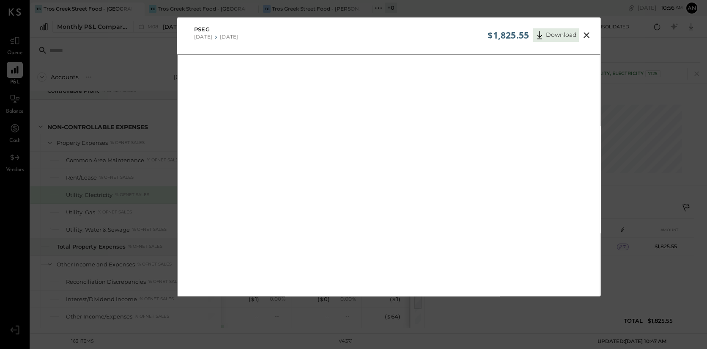
click at [585, 34] on icon at bounding box center [587, 35] width 6 height 6
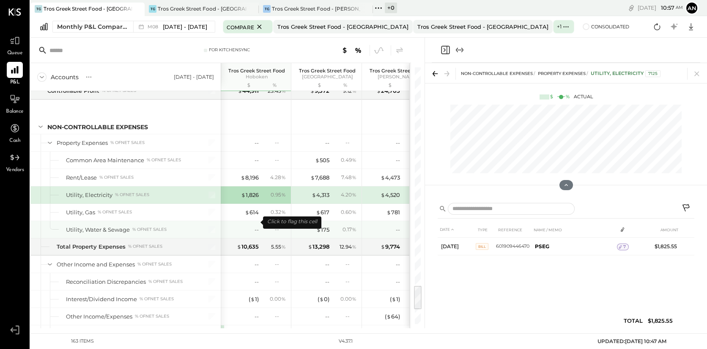
scroll to position [2256, 0]
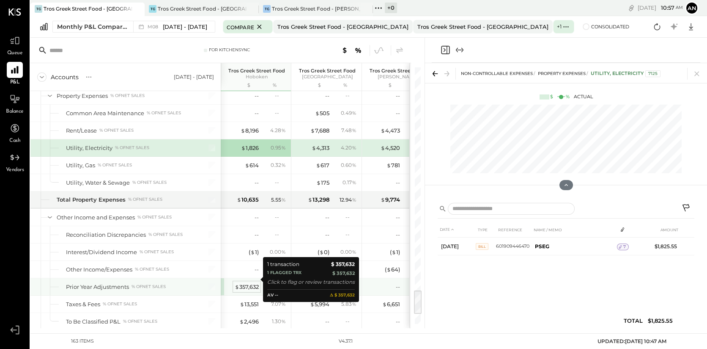
click at [248, 283] on div "$ 357,632" at bounding box center [247, 287] width 24 height 8
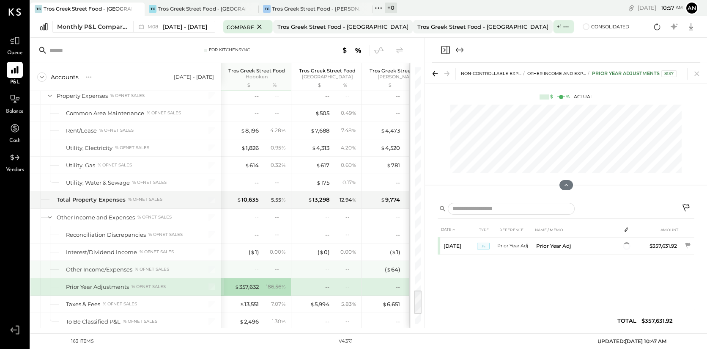
scroll to position [2303, 0]
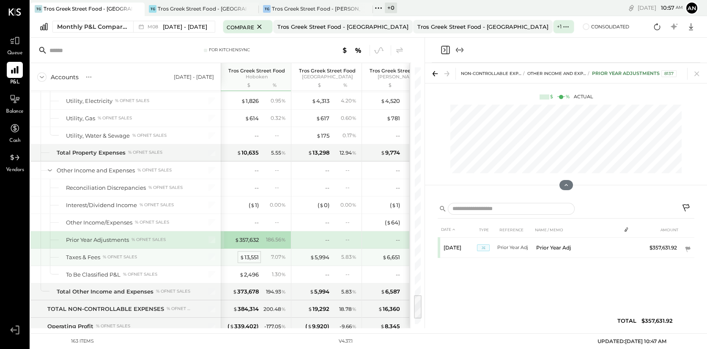
click at [247, 253] on div "$ 13,551" at bounding box center [249, 257] width 19 height 8
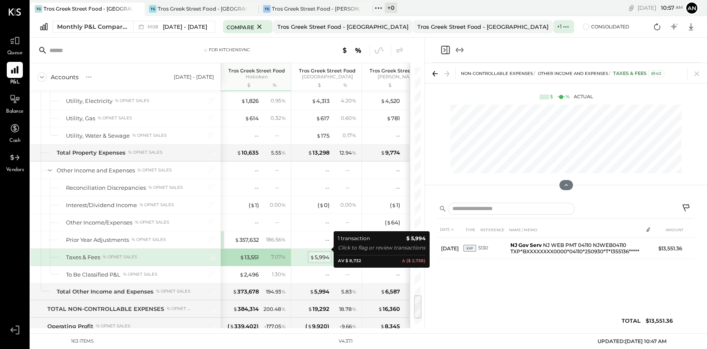
click at [324, 253] on div "$ 5,994" at bounding box center [319, 257] width 19 height 8
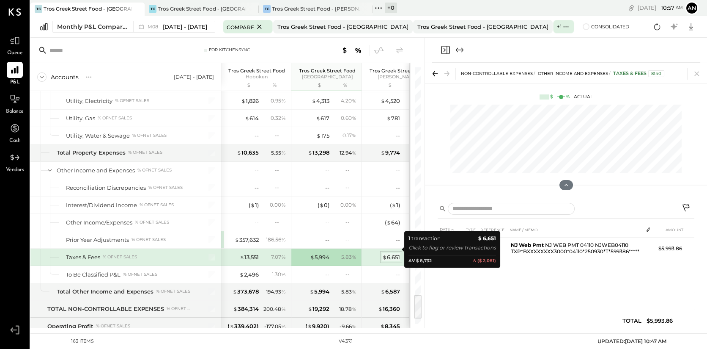
click at [395, 253] on div "$ 6,651" at bounding box center [391, 257] width 18 height 8
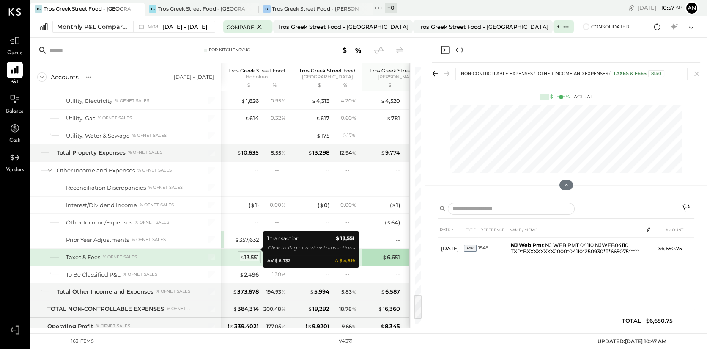
click at [247, 253] on div "$ 13,551" at bounding box center [249, 257] width 19 height 8
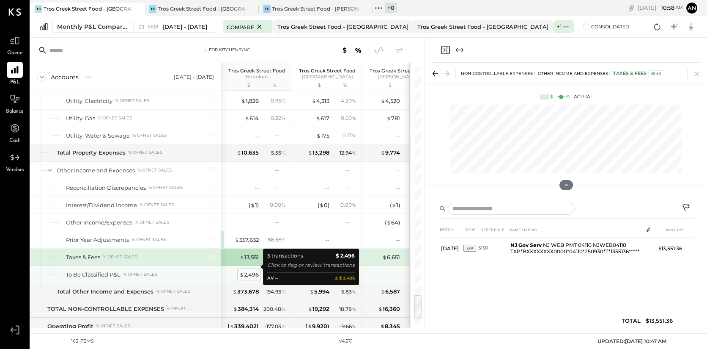
click at [248, 270] on div "$ 2,496" at bounding box center [248, 274] width 19 height 8
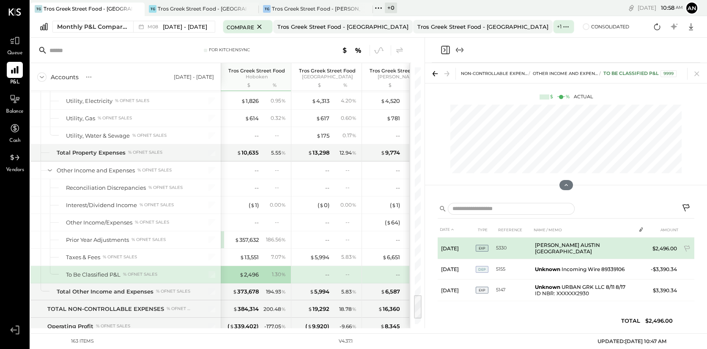
click at [592, 250] on td "[PERSON_NAME] AUSTIN [GEOGRAPHIC_DATA]" at bounding box center [584, 248] width 104 height 22
click at [585, 246] on td "[PERSON_NAME] AUSTIN [GEOGRAPHIC_DATA]" at bounding box center [584, 248] width 104 height 22
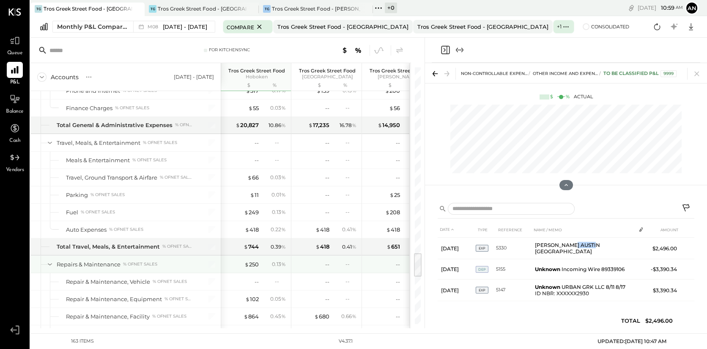
scroll to position [1833, 0]
